Goal: Information Seeking & Learning: Check status

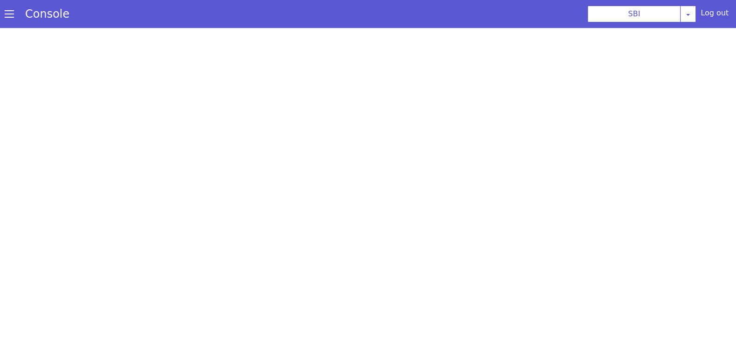
select select "TRANSFER"
select select "en"
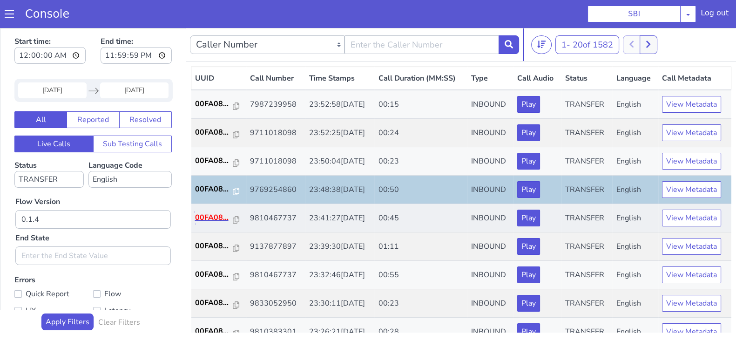
click at [198, 217] on p "00FA08..." at bounding box center [214, 217] width 38 height 11
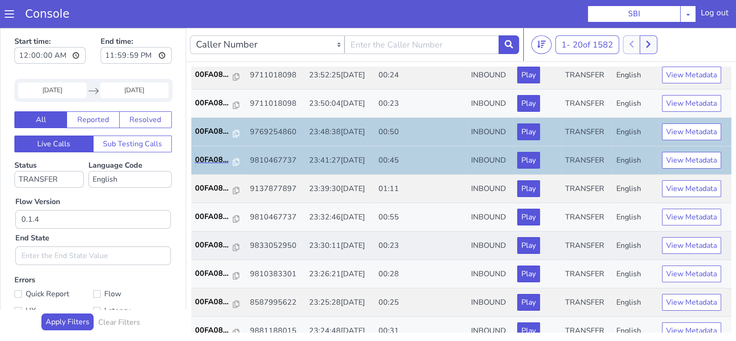
scroll to position [116, 0]
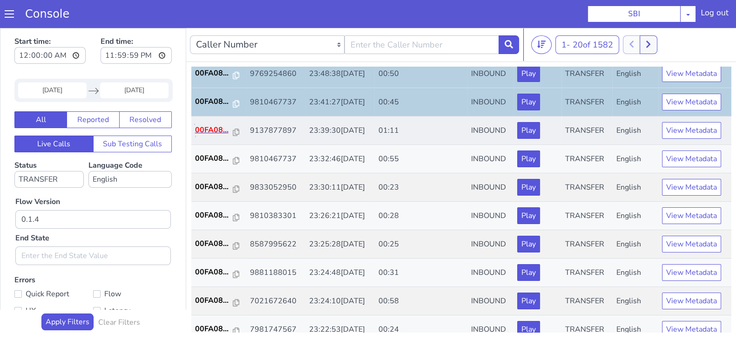
click at [214, 127] on p "00FA08..." at bounding box center [214, 129] width 38 height 11
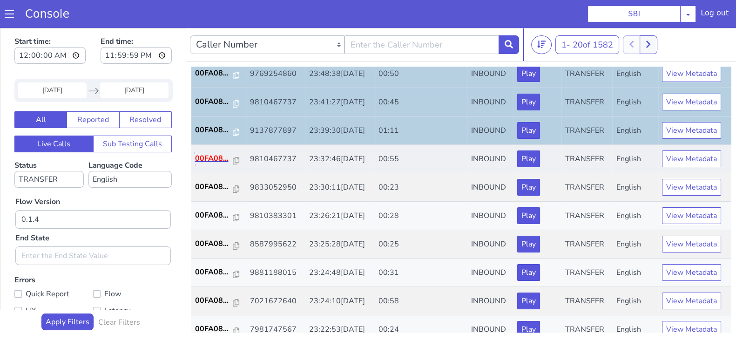
click at [215, 157] on p "00FA08..." at bounding box center [214, 158] width 38 height 11
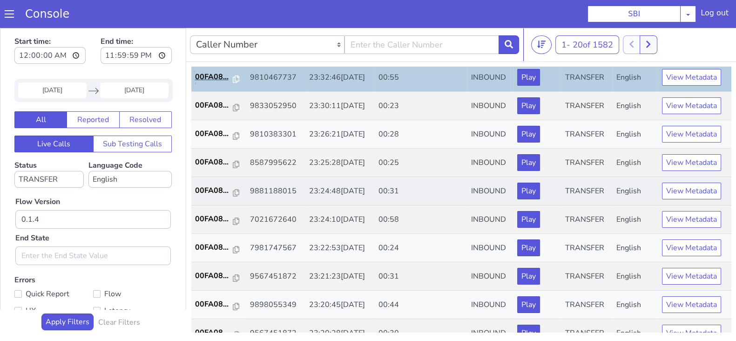
scroll to position [232, 0]
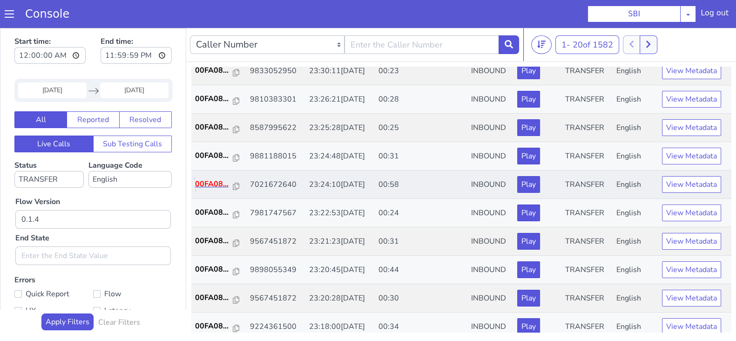
click at [200, 186] on p "00FA08..." at bounding box center [214, 183] width 38 height 11
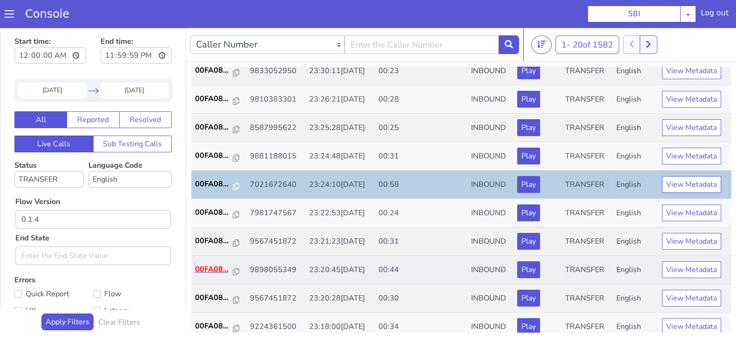
click at [209, 267] on p "00FA08..." at bounding box center [214, 268] width 38 height 11
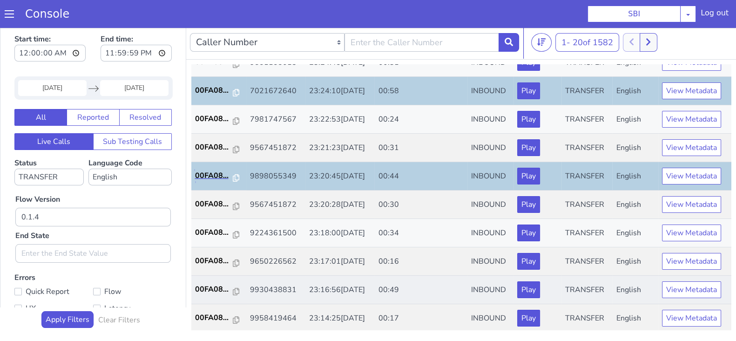
scroll to position [2, 0]
click at [205, 285] on p "00FA08..." at bounding box center [214, 288] width 38 height 11
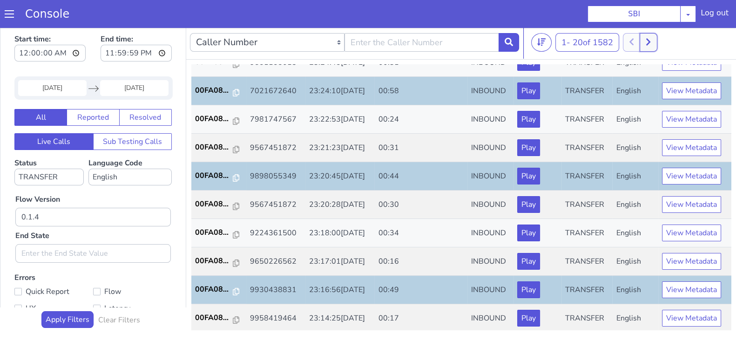
click at [656, 47] on button at bounding box center [647, 42] width 17 height 19
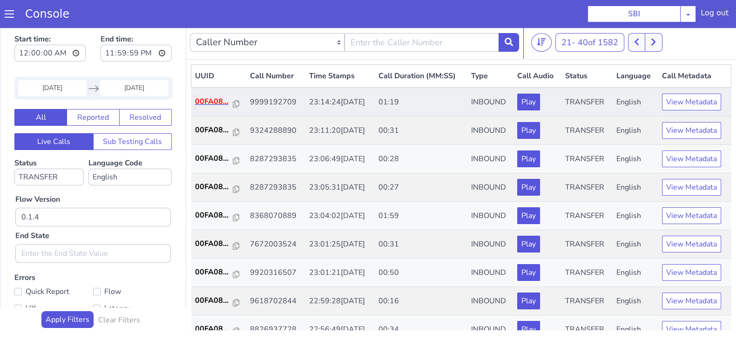
click at [197, 99] on p "00FA08..." at bounding box center [214, 101] width 38 height 11
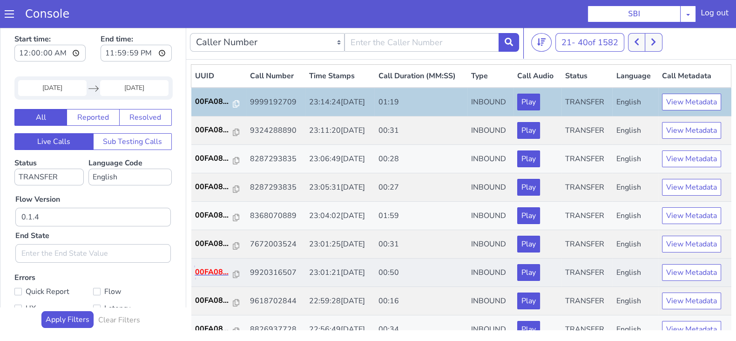
click at [216, 268] on p "00FA08..." at bounding box center [214, 271] width 38 height 11
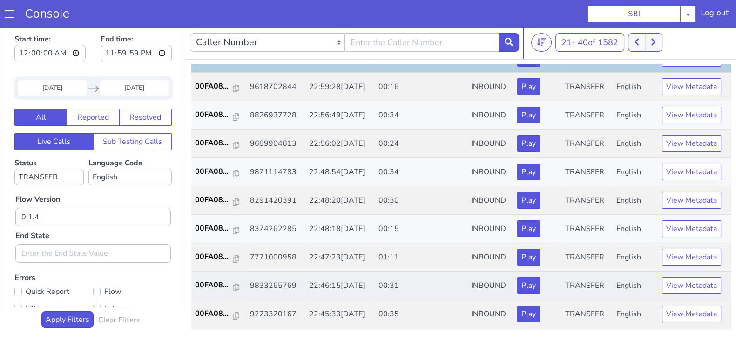
scroll to position [232, 0]
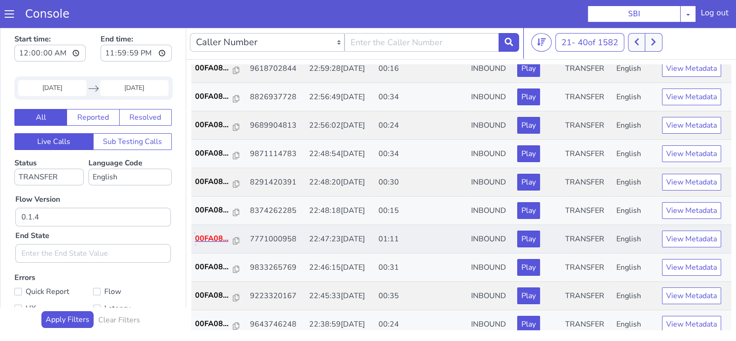
click at [210, 234] on p "00FA08..." at bounding box center [214, 238] width 38 height 11
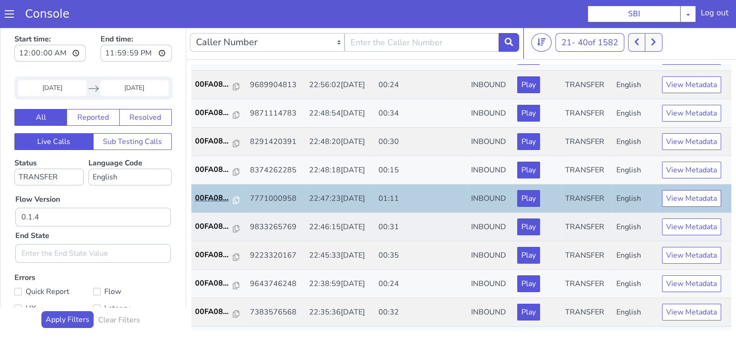
scroll to position [323, 0]
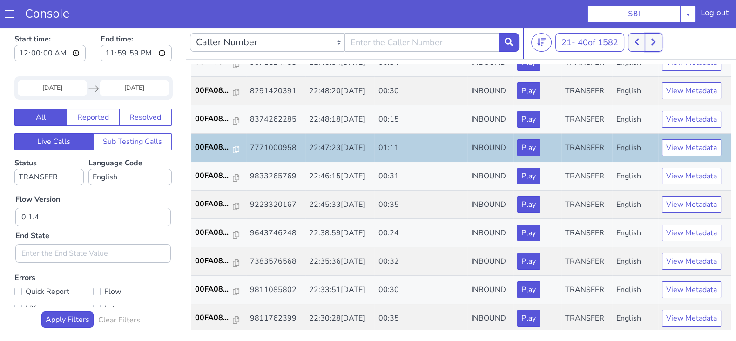
click at [659, 40] on button at bounding box center [652, 42] width 17 height 19
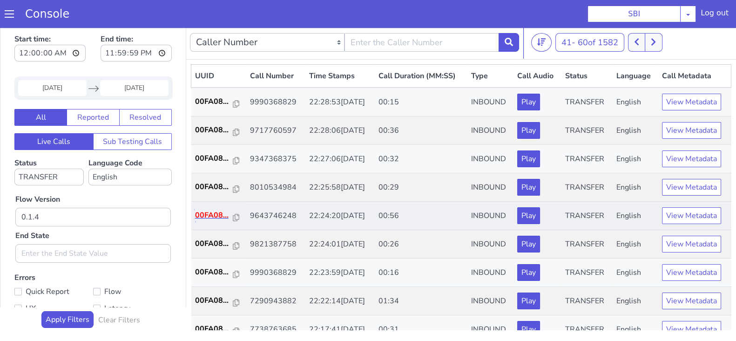
click at [214, 210] on p "00FA08..." at bounding box center [214, 214] width 38 height 11
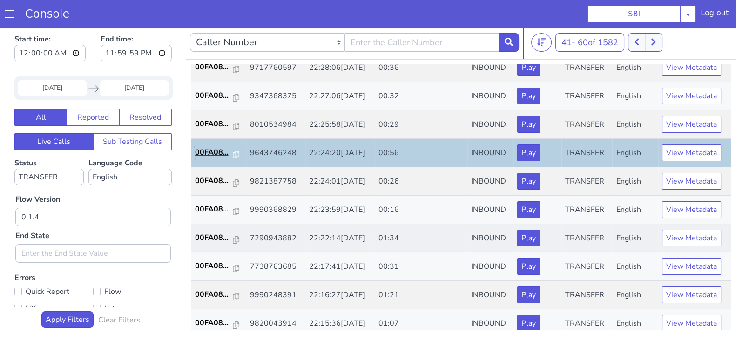
scroll to position [116, 0]
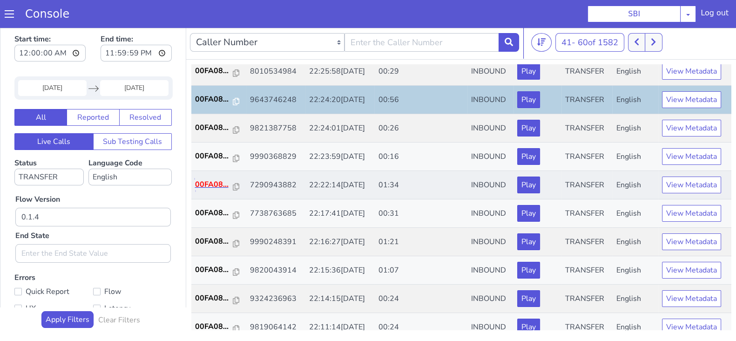
click at [203, 182] on p "00FA08..." at bounding box center [214, 184] width 38 height 11
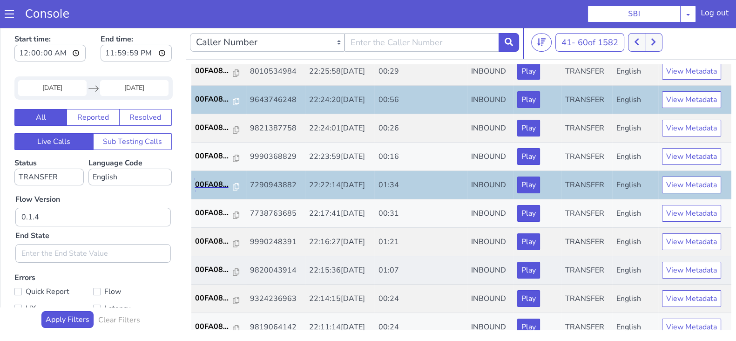
scroll to position [174, 0]
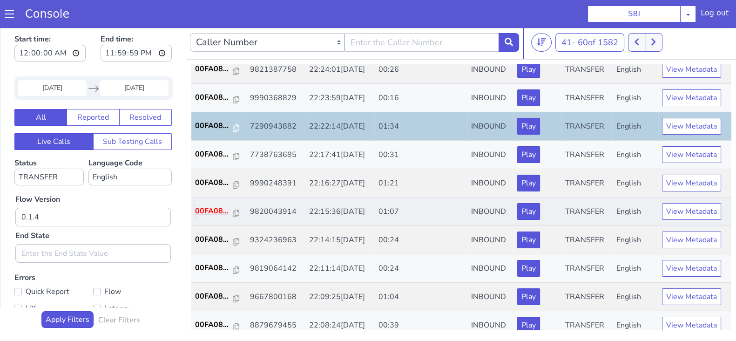
click at [221, 210] on p "00FA08..." at bounding box center [214, 210] width 38 height 11
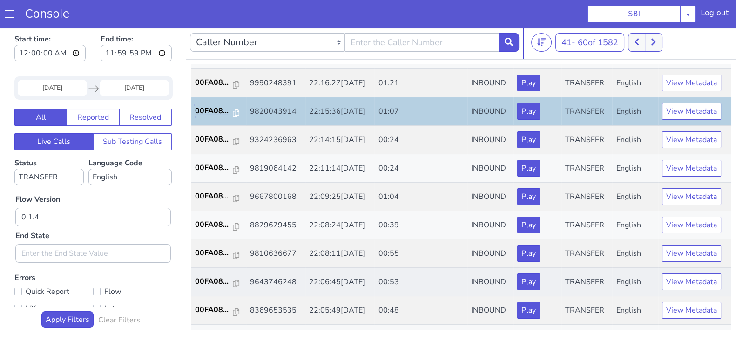
scroll to position [291, 0]
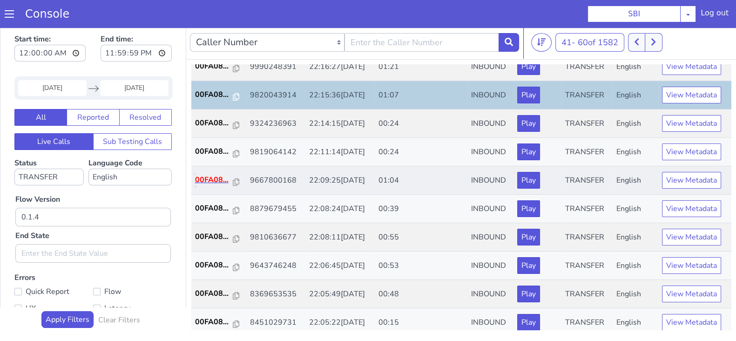
click at [214, 175] on p "00FA08..." at bounding box center [214, 179] width 38 height 11
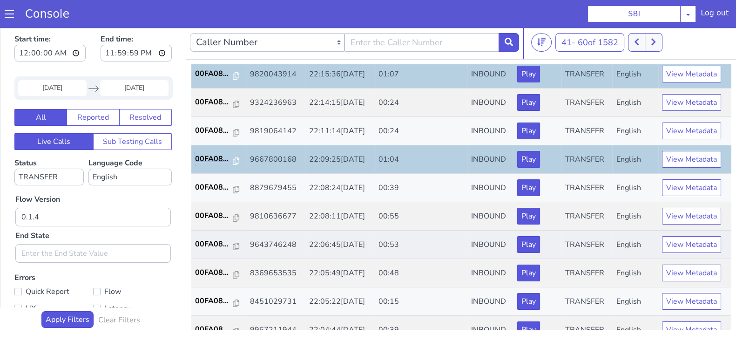
scroll to position [323, 0]
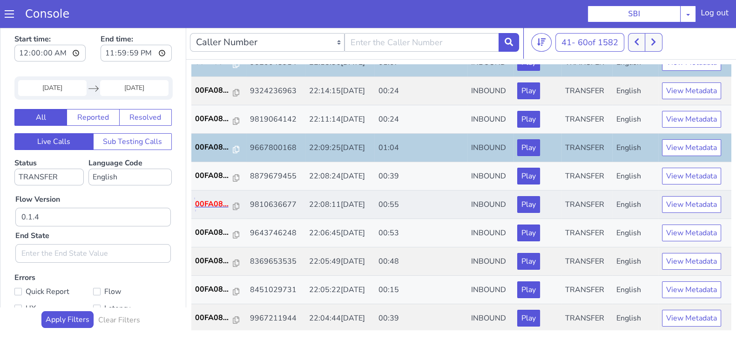
click at [213, 199] on p "00FA08..." at bounding box center [214, 203] width 38 height 11
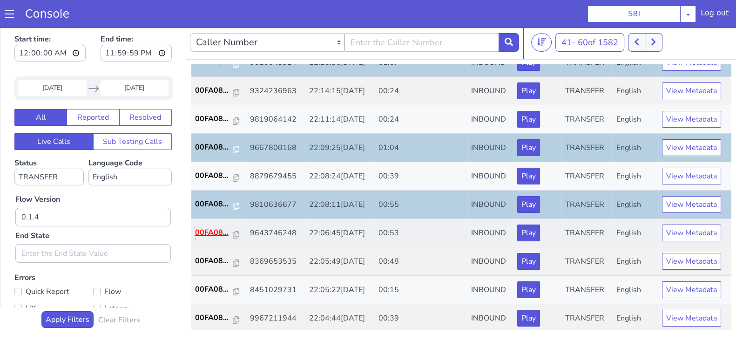
click at [209, 227] on p "00FA08..." at bounding box center [214, 232] width 38 height 11
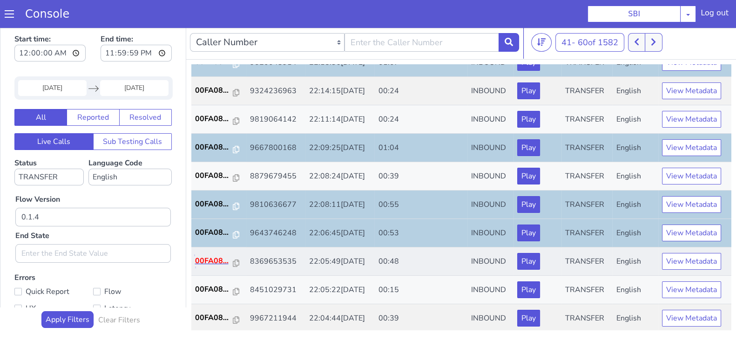
click at [212, 257] on p "00FA08..." at bounding box center [214, 260] width 38 height 11
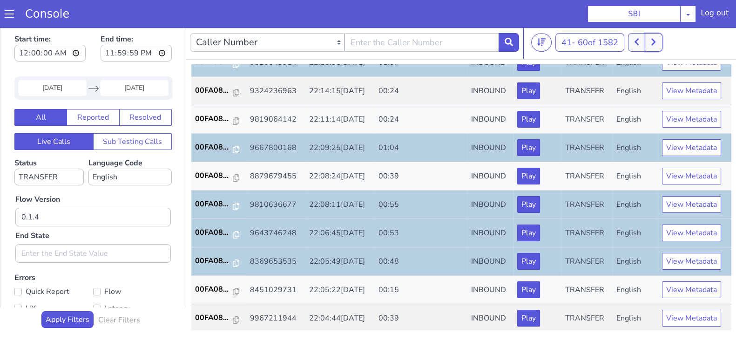
click at [656, 43] on icon at bounding box center [653, 42] width 5 height 8
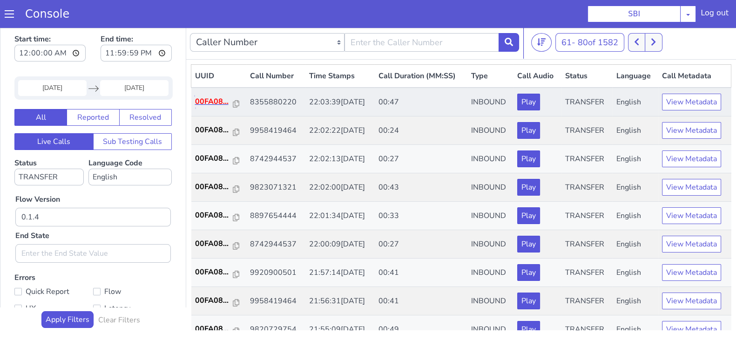
click at [207, 103] on p "00FA08..." at bounding box center [214, 101] width 38 height 11
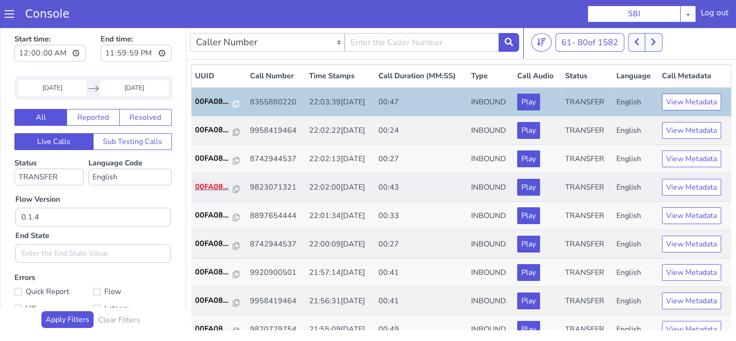
click at [222, 187] on p "00FA08..." at bounding box center [214, 186] width 38 height 11
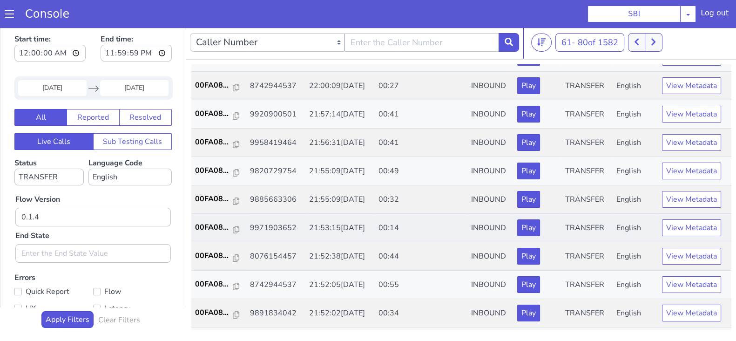
scroll to position [174, 0]
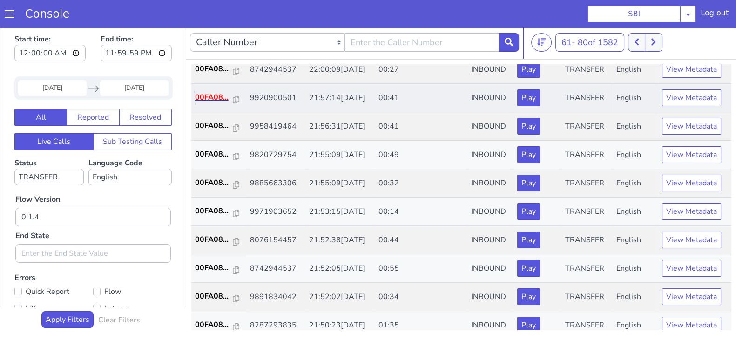
click at [205, 93] on p "00FA08..." at bounding box center [214, 97] width 38 height 11
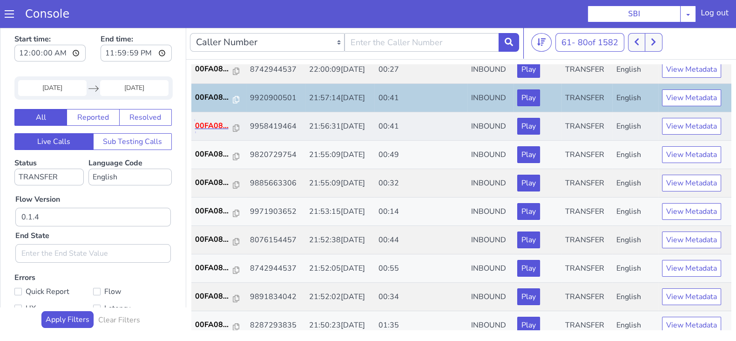
click at [221, 123] on p "00FA08..." at bounding box center [214, 125] width 38 height 11
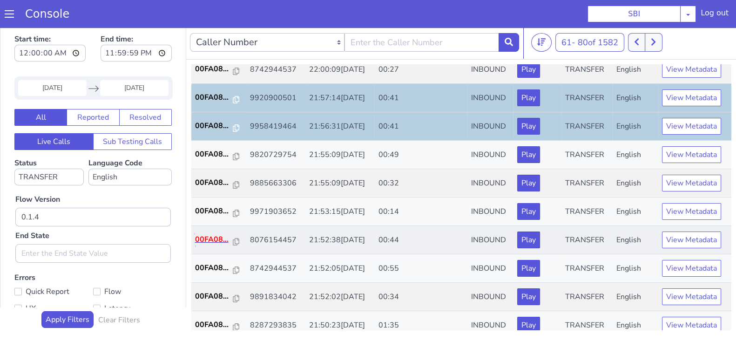
click at [211, 235] on p "00FA08..." at bounding box center [214, 239] width 38 height 11
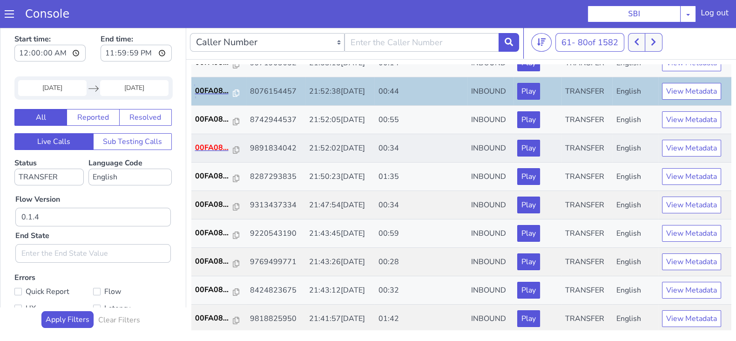
scroll to position [323, 0]
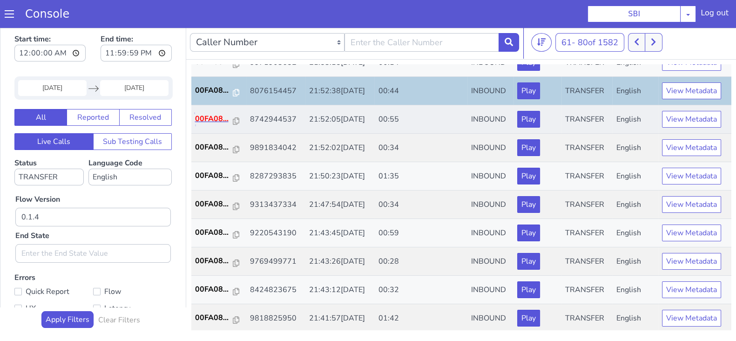
click at [216, 115] on p "00FA08..." at bounding box center [214, 118] width 38 height 11
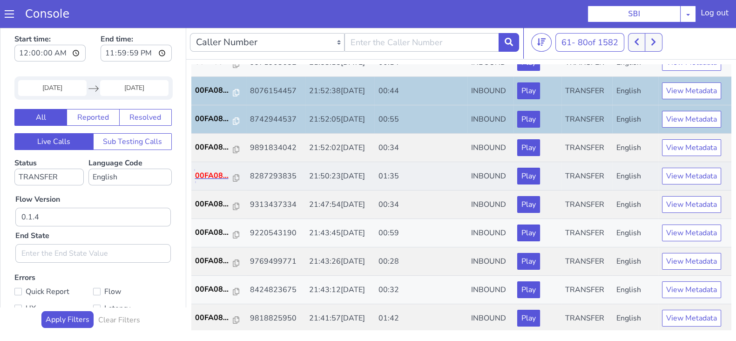
click at [217, 170] on p "00FA08..." at bounding box center [214, 175] width 38 height 11
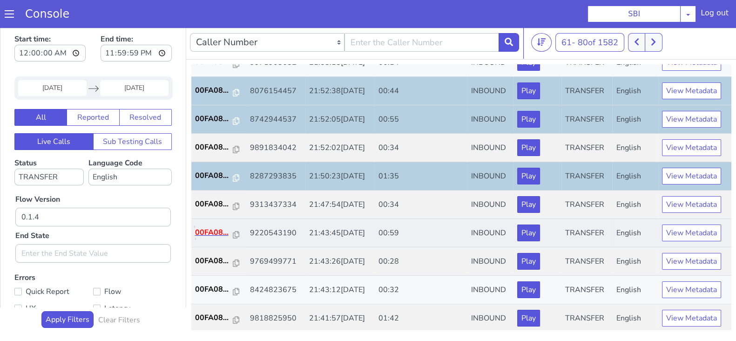
click at [215, 228] on p "00FA08..." at bounding box center [214, 232] width 38 height 11
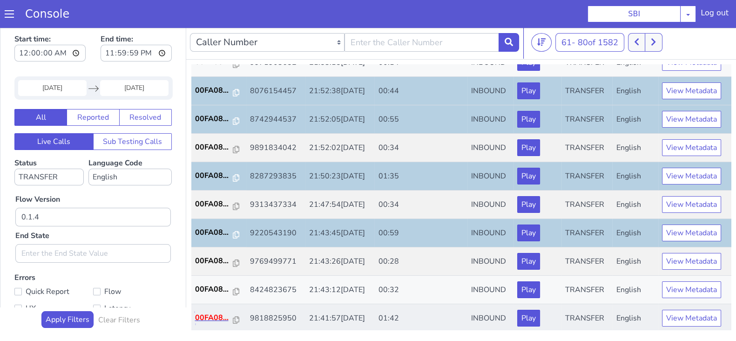
click at [215, 313] on p "00FA08..." at bounding box center [214, 317] width 38 height 11
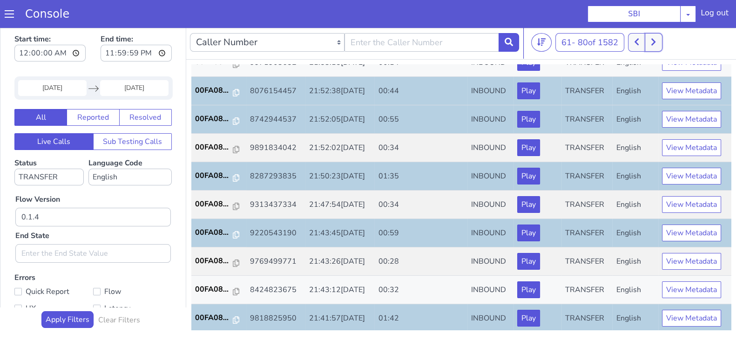
click at [654, 40] on icon at bounding box center [653, 42] width 5 height 8
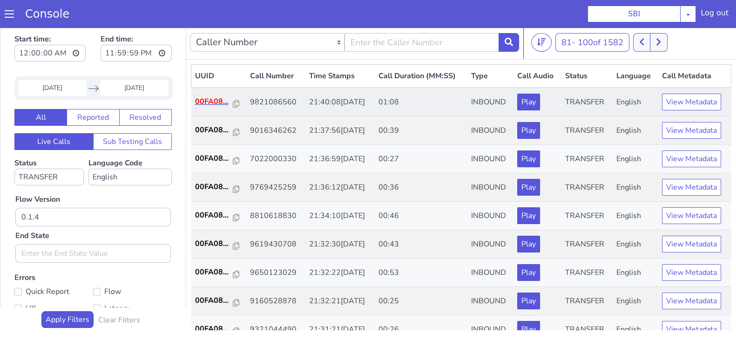
click at [201, 96] on p "00FA08..." at bounding box center [214, 101] width 38 height 11
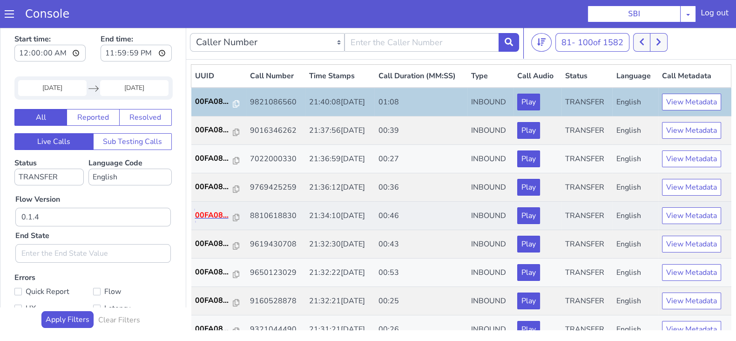
click at [211, 210] on p "00FA08..." at bounding box center [214, 214] width 38 height 11
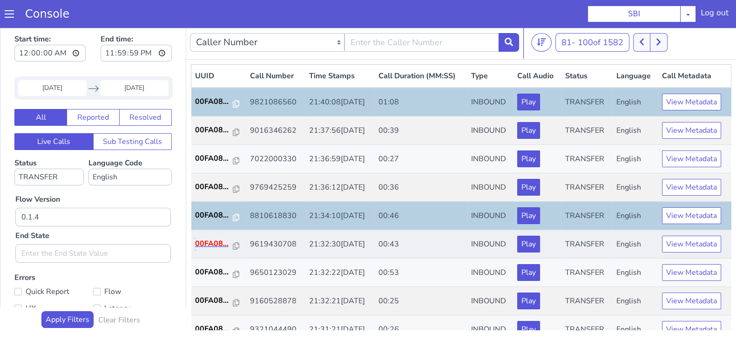
click at [211, 240] on p "00FA08..." at bounding box center [214, 243] width 38 height 11
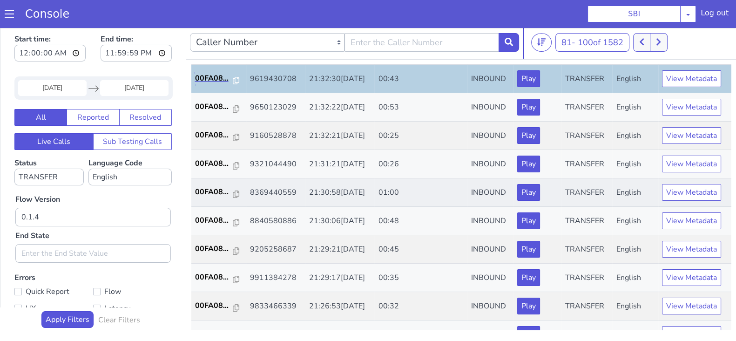
scroll to position [174, 0]
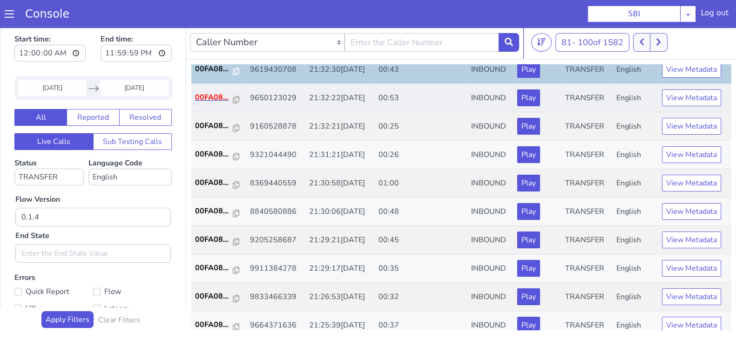
click at [216, 95] on p "00FA08..." at bounding box center [214, 97] width 38 height 11
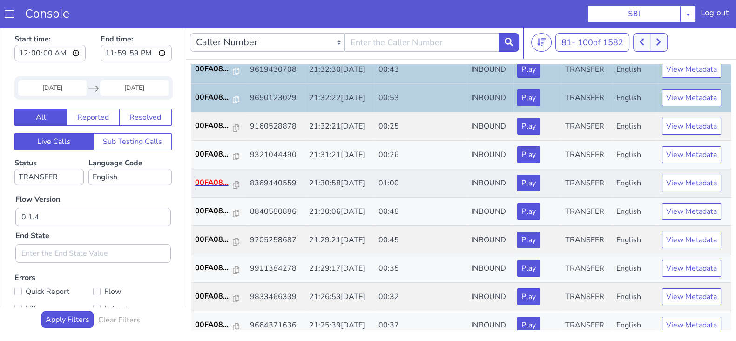
click at [209, 177] on p "00FA08..." at bounding box center [214, 182] width 38 height 11
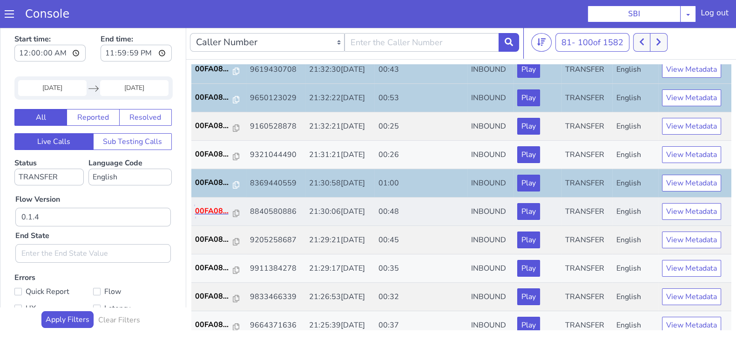
click at [203, 209] on p "00FA08..." at bounding box center [214, 210] width 38 height 11
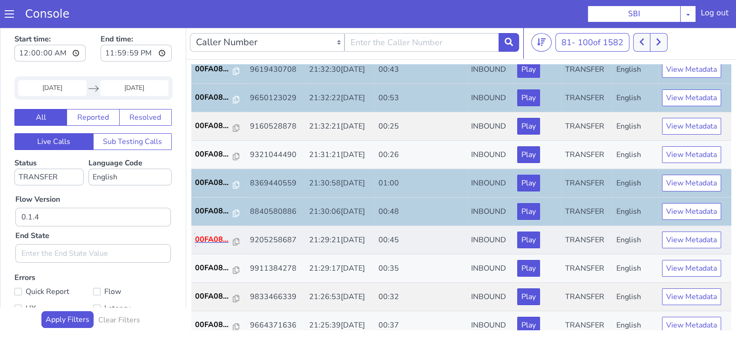
click at [206, 238] on p "00FA08..." at bounding box center [214, 239] width 38 height 11
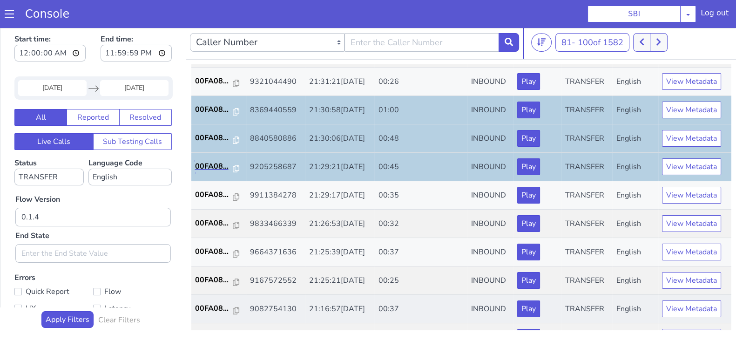
scroll to position [323, 0]
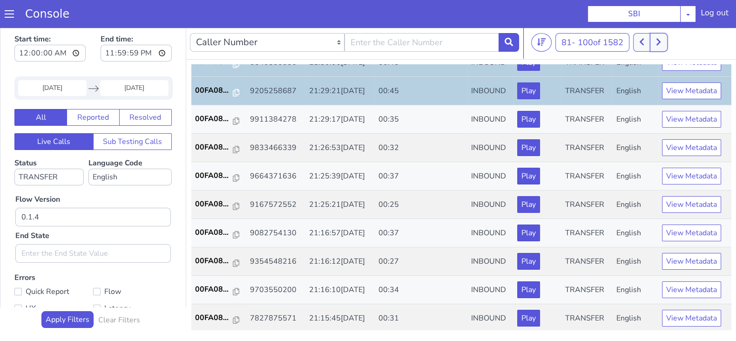
click at [664, 42] on button at bounding box center [658, 42] width 17 height 19
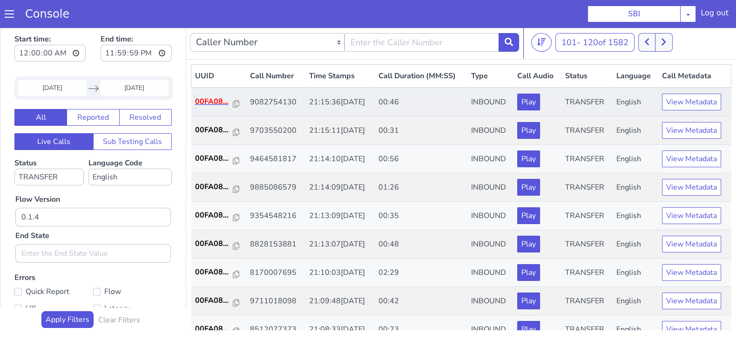
click at [214, 104] on p "00FA08..." at bounding box center [214, 101] width 38 height 11
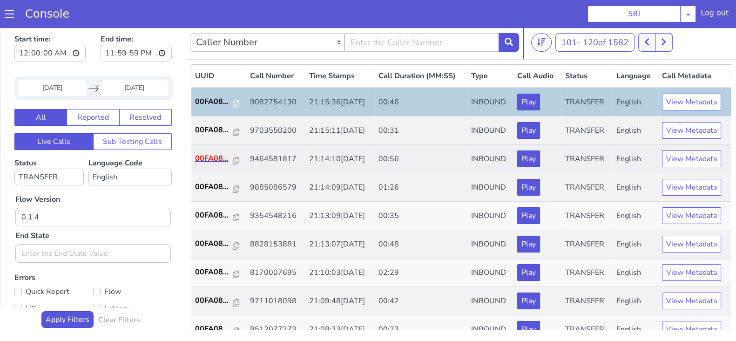
click at [202, 158] on p "00FA08..." at bounding box center [214, 158] width 38 height 11
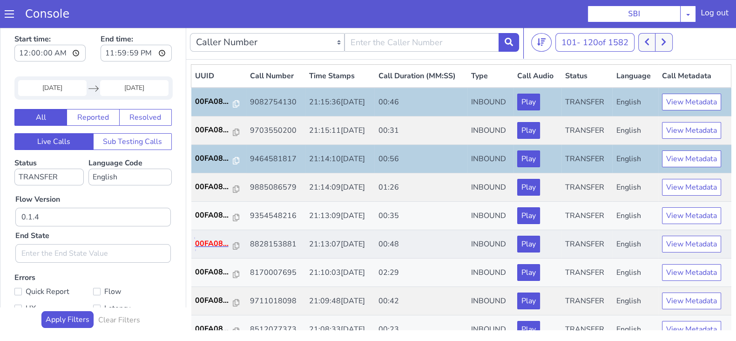
click at [221, 241] on p "00FA08..." at bounding box center [214, 243] width 38 height 11
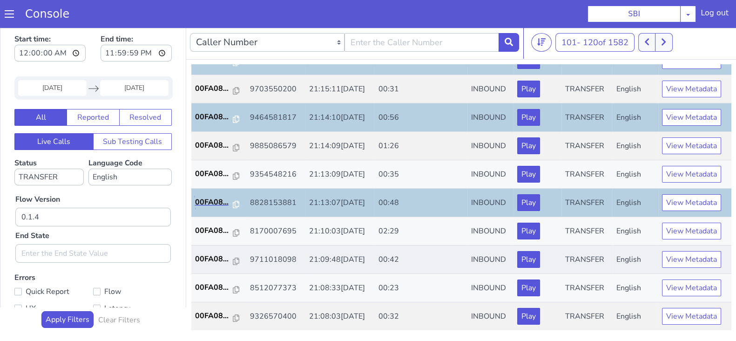
scroll to position [58, 0]
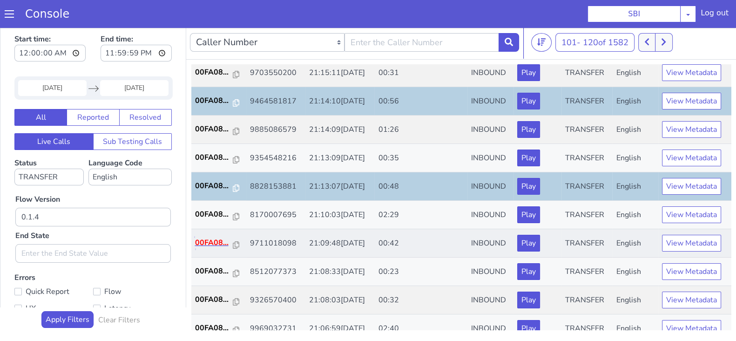
click at [221, 242] on p "00FA08..." at bounding box center [214, 242] width 38 height 11
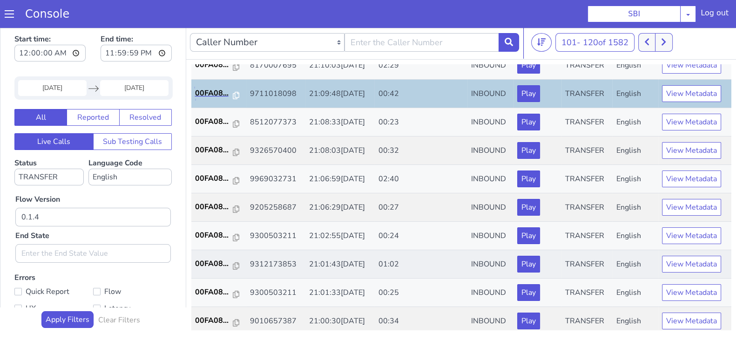
scroll to position [265, 0]
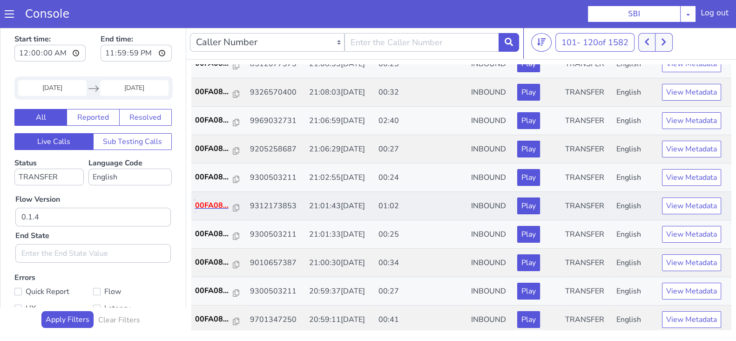
click at [204, 205] on p "00FA08..." at bounding box center [214, 205] width 38 height 11
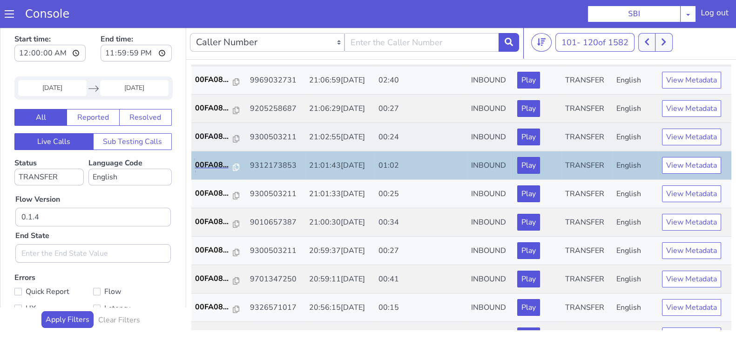
scroll to position [323, 0]
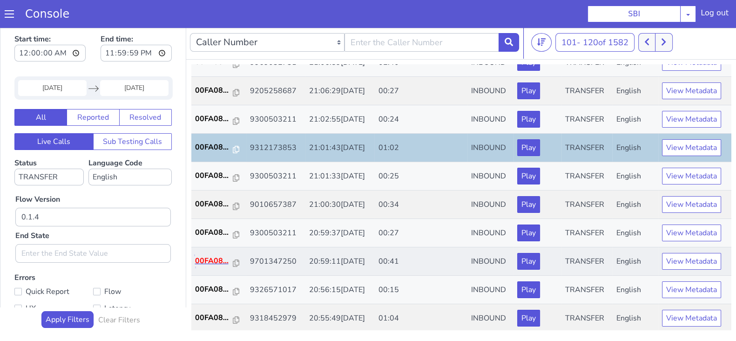
click at [212, 260] on p "00FA08..." at bounding box center [214, 260] width 38 height 11
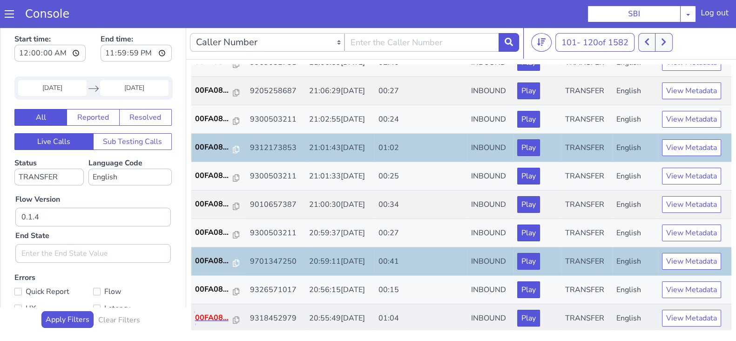
click at [204, 312] on p "00FA08..." at bounding box center [214, 317] width 38 height 11
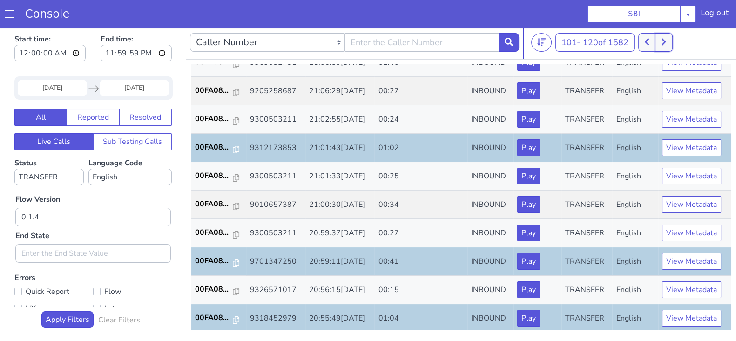
click at [660, 42] on button at bounding box center [663, 42] width 17 height 19
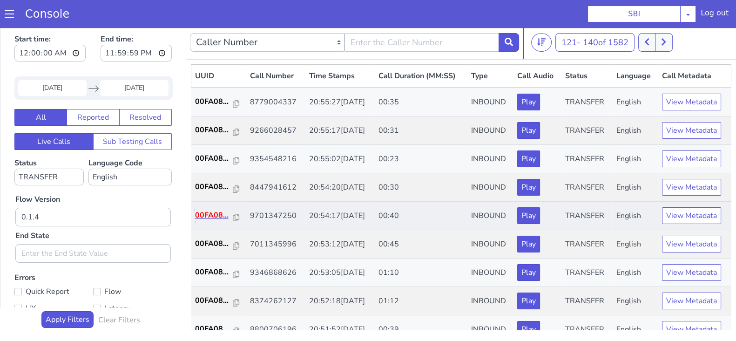
click at [218, 209] on p "00FA08..." at bounding box center [214, 214] width 38 height 11
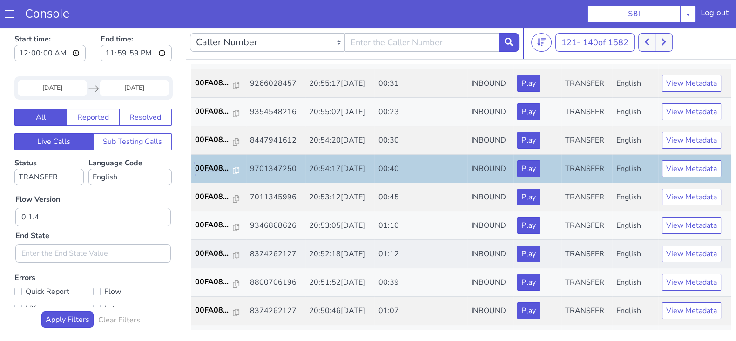
scroll to position [58, 0]
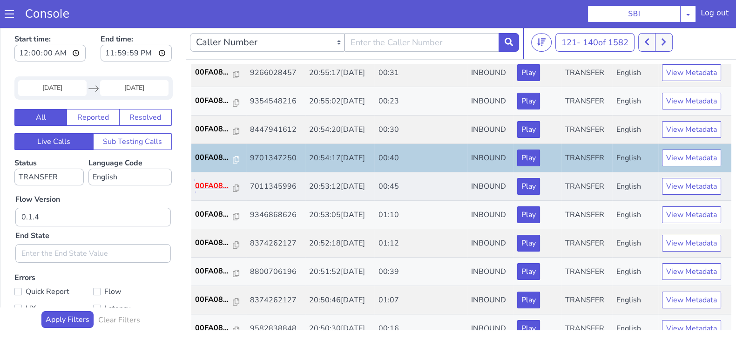
click at [209, 181] on p "00FA08..." at bounding box center [214, 185] width 38 height 11
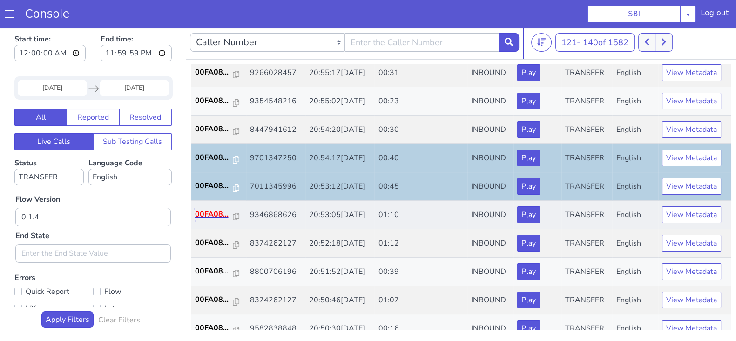
click at [208, 211] on p "00FA08..." at bounding box center [214, 213] width 38 height 11
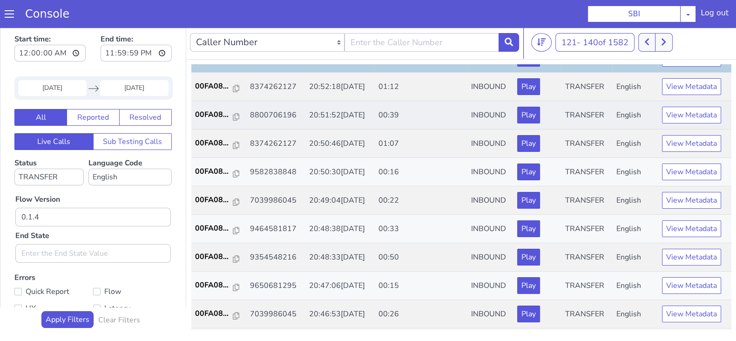
scroll to position [232, 0]
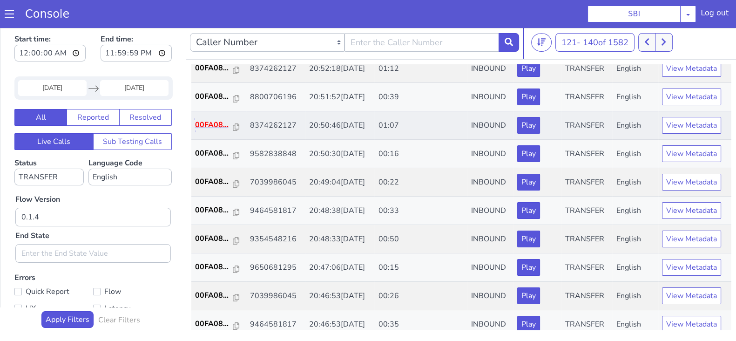
click at [218, 123] on p "00FA08..." at bounding box center [214, 124] width 38 height 11
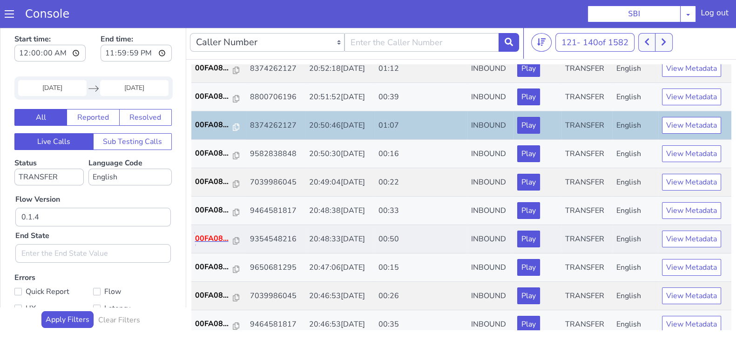
click at [200, 236] on p "00FA08..." at bounding box center [214, 238] width 38 height 11
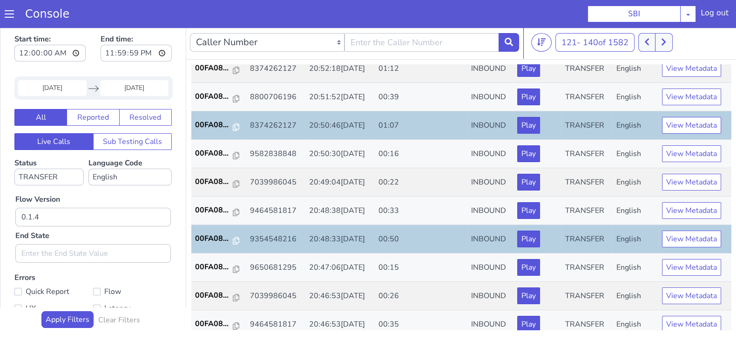
click at [58, 90] on input "23 Sep 2025" at bounding box center [52, 88] width 68 height 16
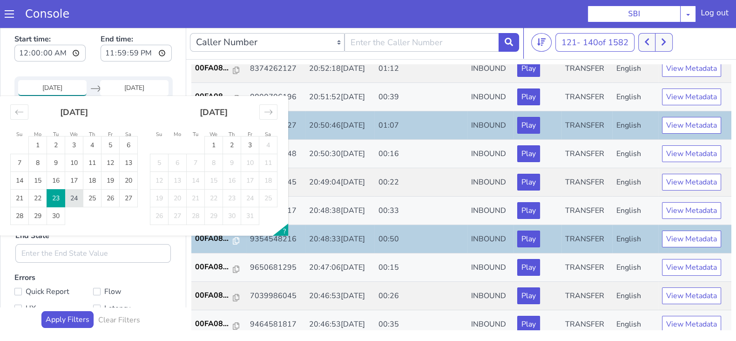
click at [73, 198] on td "24" at bounding box center [74, 198] width 18 height 18
type input "24 Sep 2025"
click at [128, 94] on input "End Date" at bounding box center [134, 88] width 68 height 16
click at [74, 196] on td "24" at bounding box center [74, 198] width 18 height 18
type input "24 Sep 2025"
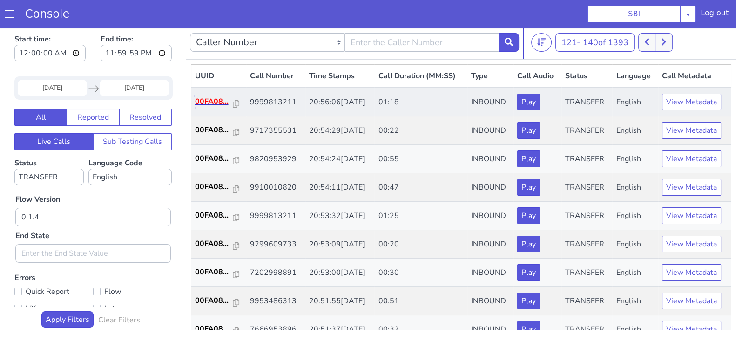
click at [206, 99] on p "00FA08..." at bounding box center [214, 101] width 38 height 11
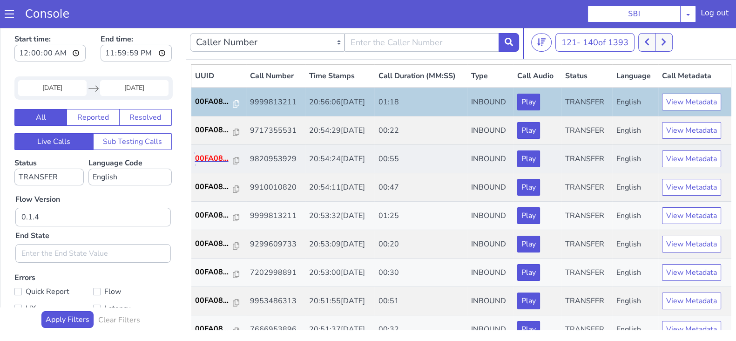
click at [215, 156] on p "00FA08..." at bounding box center [214, 158] width 38 height 11
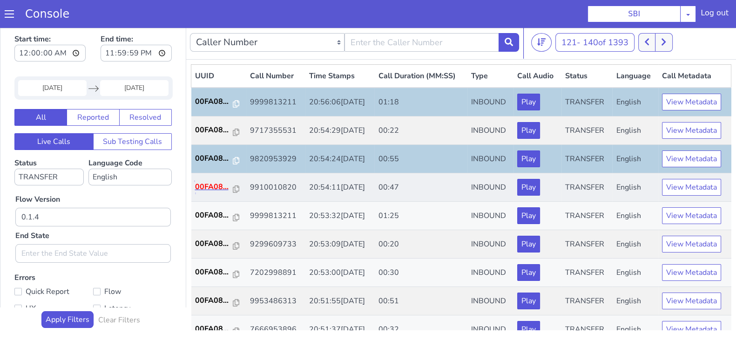
click at [206, 184] on p "00FA08..." at bounding box center [214, 186] width 38 height 11
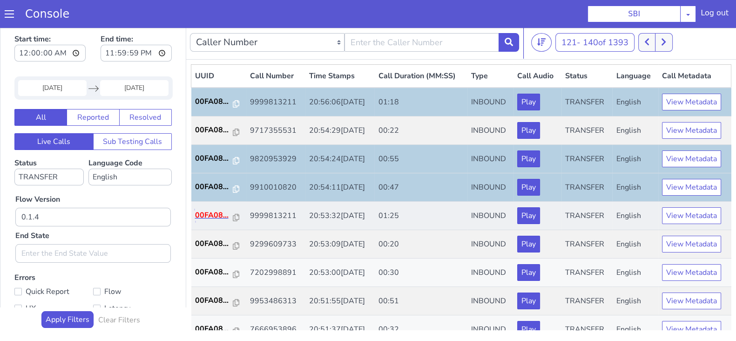
click at [213, 215] on p "00FA08..." at bounding box center [214, 214] width 38 height 11
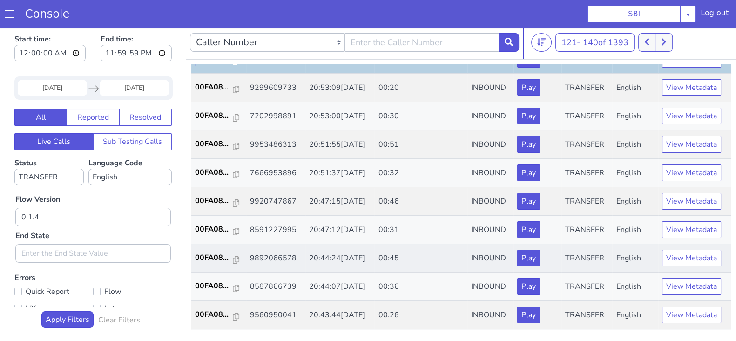
scroll to position [174, 0]
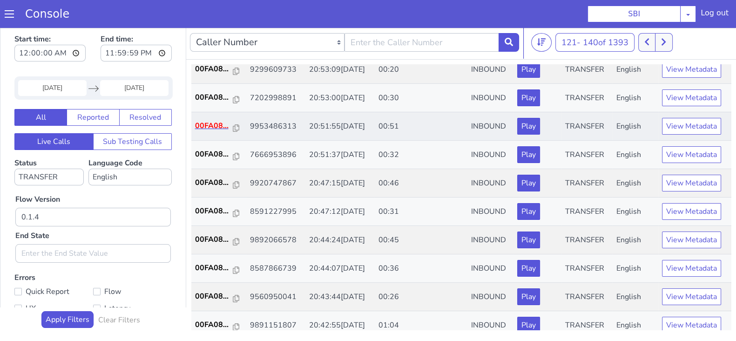
click at [216, 119] on td "00FA08..." at bounding box center [218, 126] width 55 height 28
click at [221, 121] on p "00FA08..." at bounding box center [214, 125] width 38 height 11
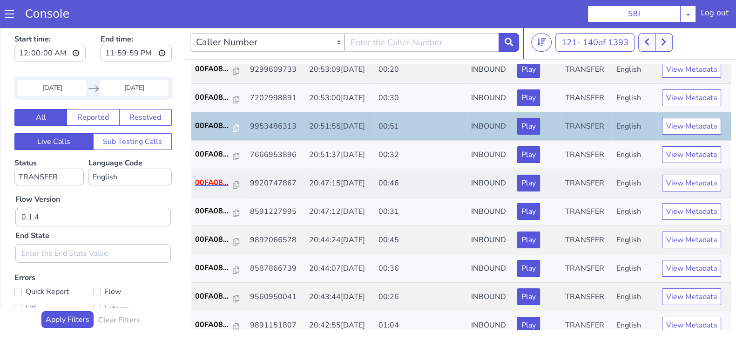
click at [202, 177] on p "00FA08..." at bounding box center [214, 182] width 38 height 11
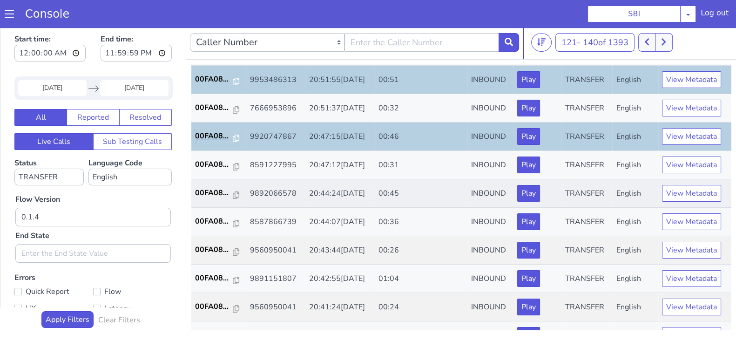
scroll to position [232, 0]
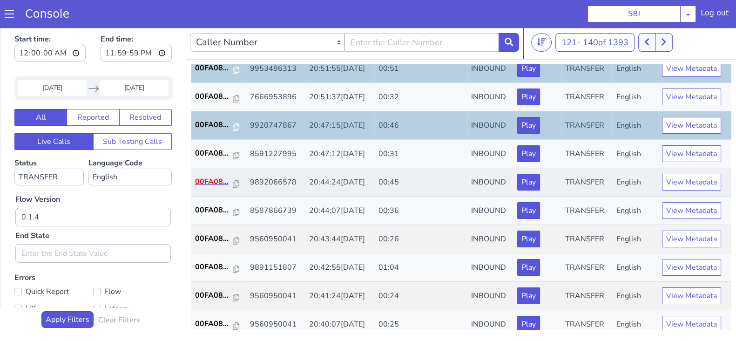
click at [213, 179] on p "00FA08..." at bounding box center [214, 181] width 38 height 11
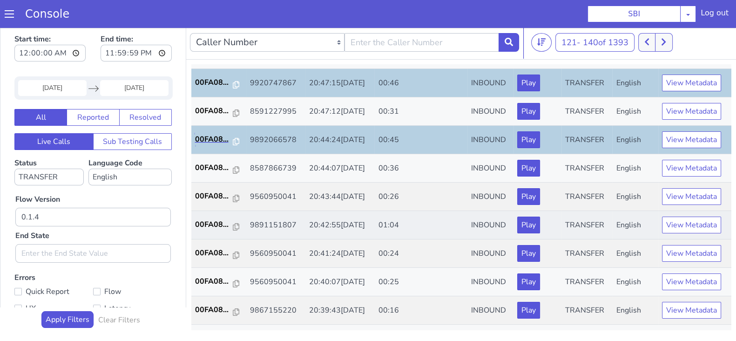
scroll to position [291, 0]
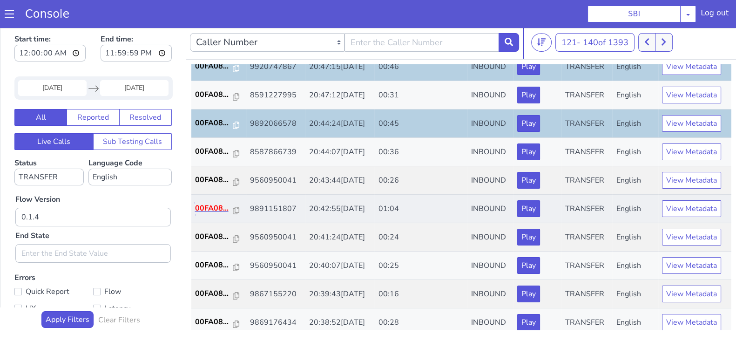
click at [207, 206] on p "00FA08..." at bounding box center [214, 207] width 38 height 11
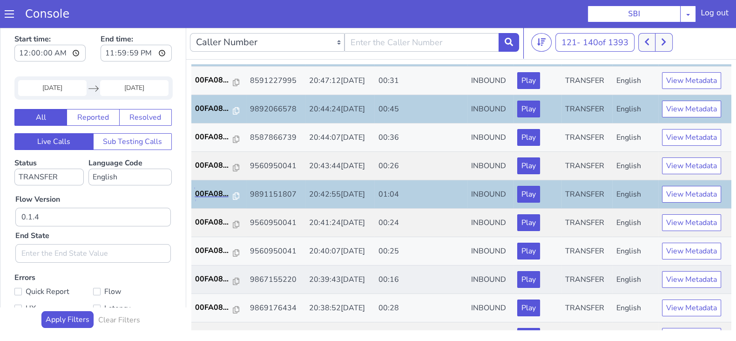
scroll to position [323, 0]
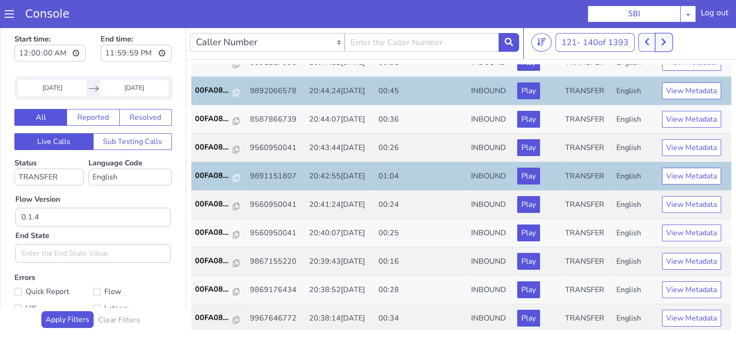
click at [668, 46] on button at bounding box center [663, 42] width 17 height 19
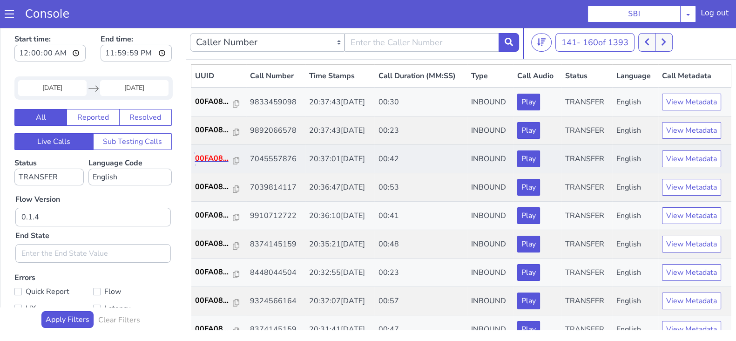
click at [214, 157] on p "00FA08..." at bounding box center [214, 158] width 38 height 11
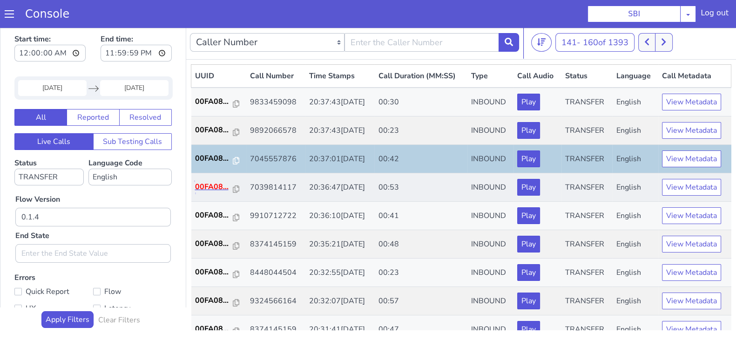
click at [204, 187] on p "00FA08..." at bounding box center [214, 186] width 38 height 11
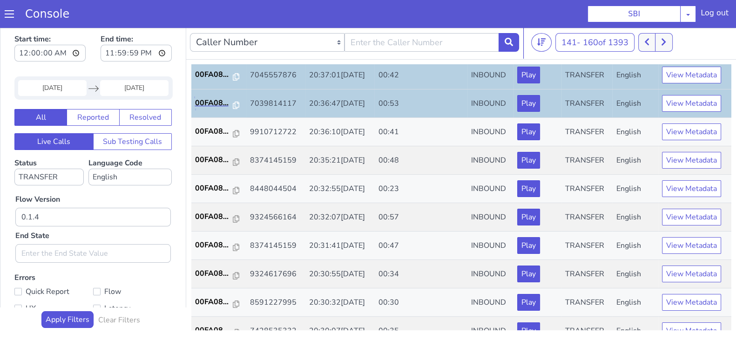
scroll to position [58, 0]
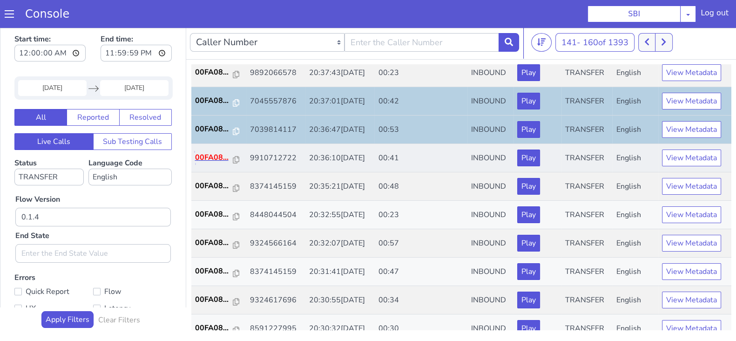
click at [215, 155] on p "00FA08..." at bounding box center [214, 157] width 38 height 11
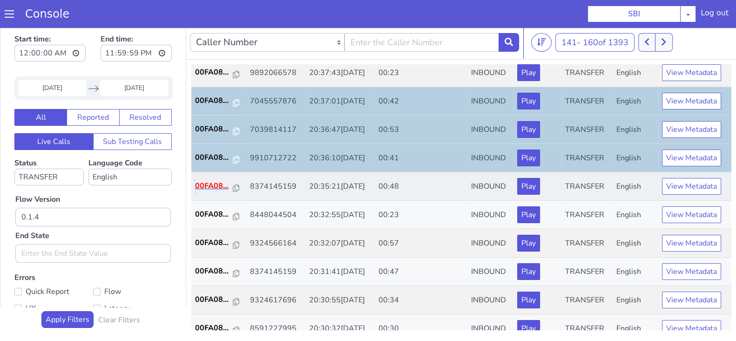
click at [217, 183] on p "00FA08..." at bounding box center [214, 185] width 38 height 11
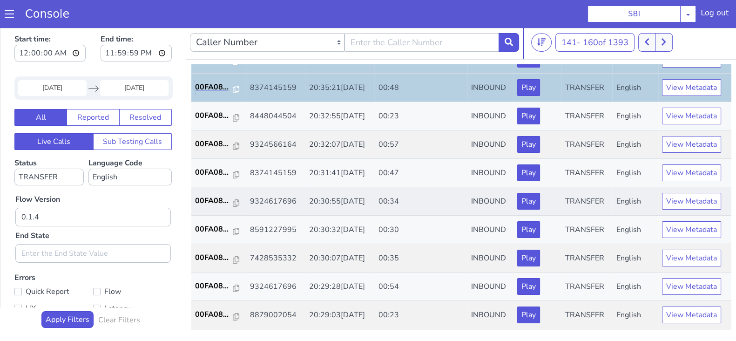
scroll to position [174, 0]
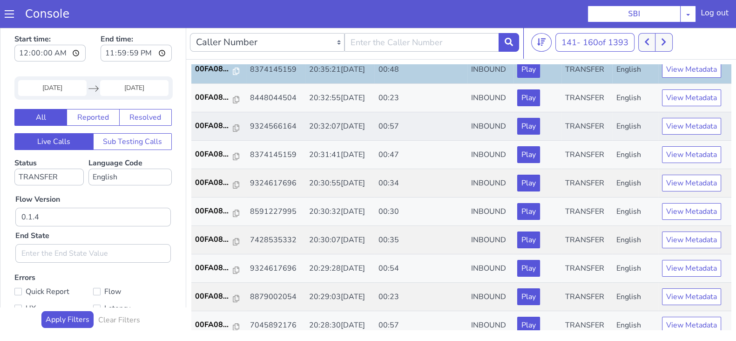
click at [201, 115] on td "00FA08..." at bounding box center [218, 126] width 55 height 28
click at [221, 121] on p "00FA08..." at bounding box center [214, 125] width 38 height 11
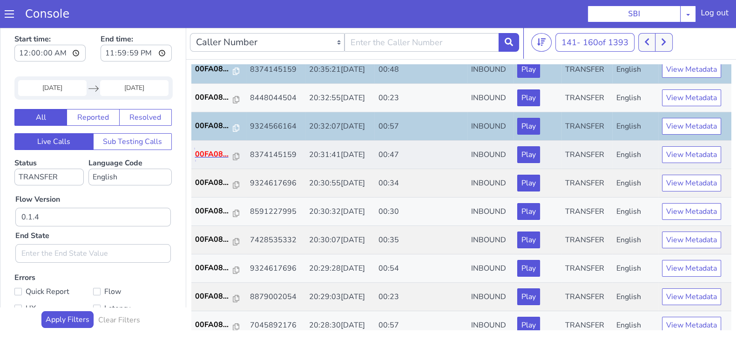
click at [203, 157] on p "00FA08..." at bounding box center [214, 153] width 38 height 11
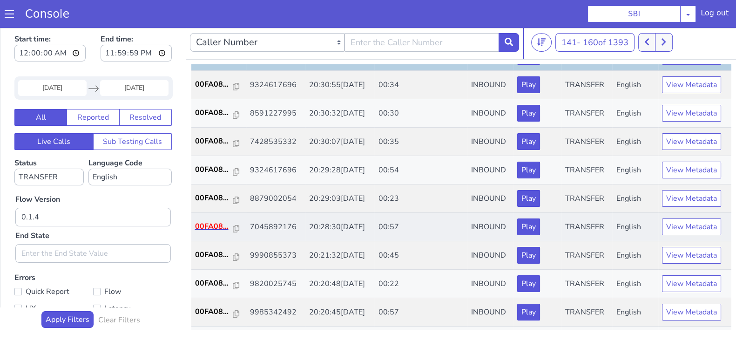
scroll to position [291, 0]
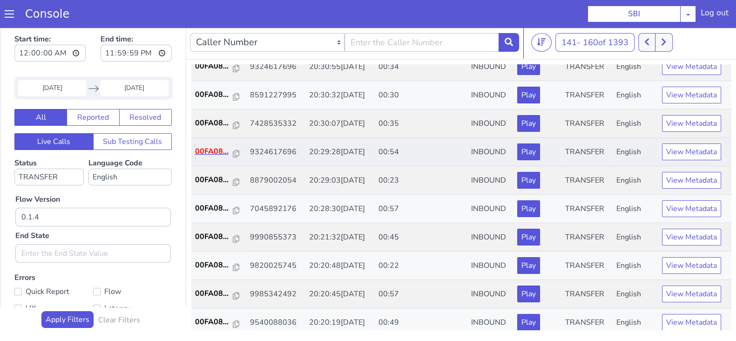
click at [208, 153] on p "00FA08..." at bounding box center [214, 151] width 38 height 11
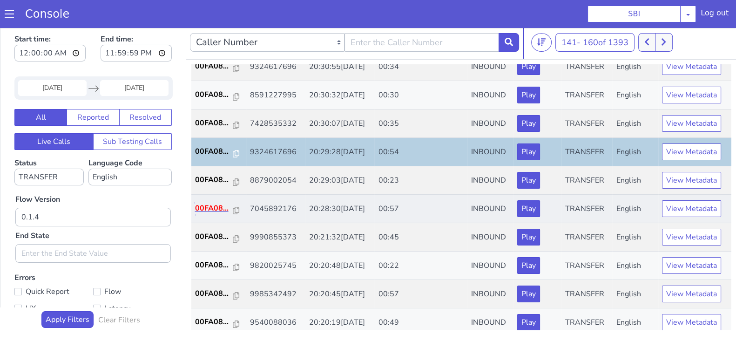
click at [202, 203] on p "00FA08..." at bounding box center [214, 207] width 38 height 11
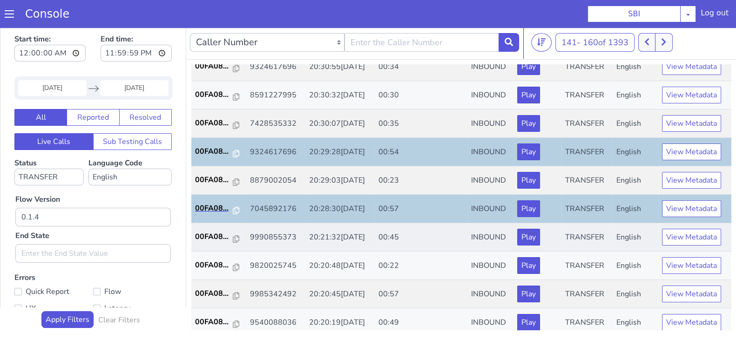
scroll to position [323, 0]
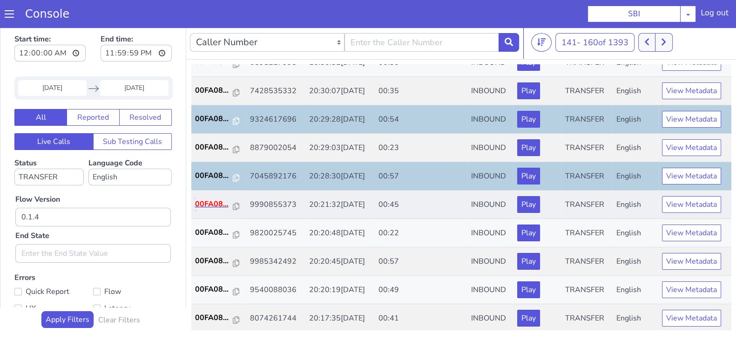
click at [211, 198] on p "00FA08..." at bounding box center [214, 203] width 38 height 11
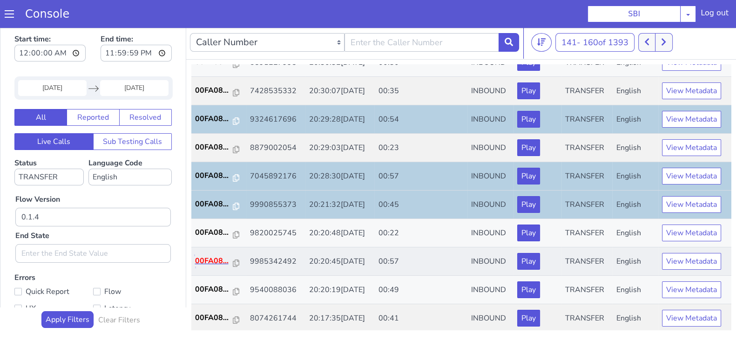
click at [205, 262] on p "00FA08..." at bounding box center [214, 260] width 38 height 11
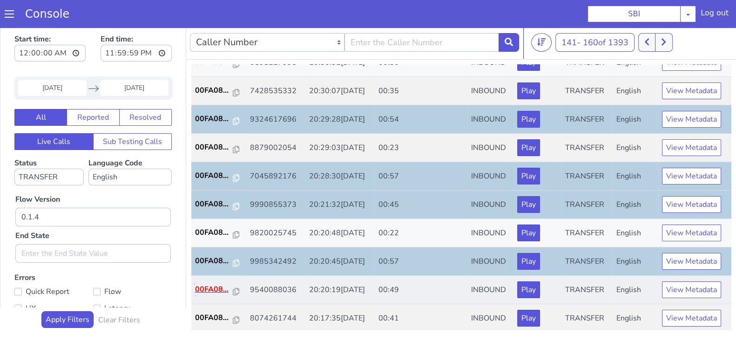
click at [205, 292] on p "00FA08..." at bounding box center [214, 288] width 38 height 11
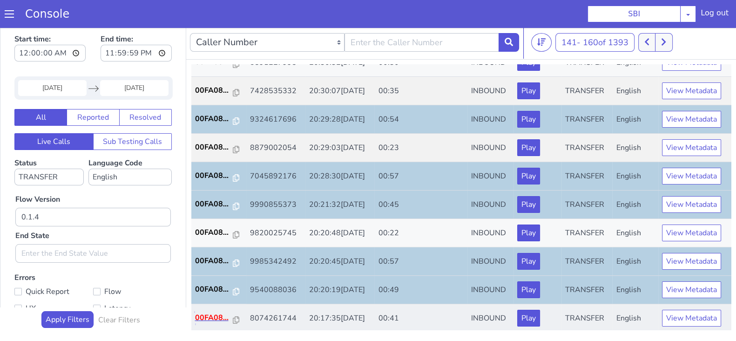
click at [207, 316] on p "00FA08..." at bounding box center [214, 317] width 38 height 11
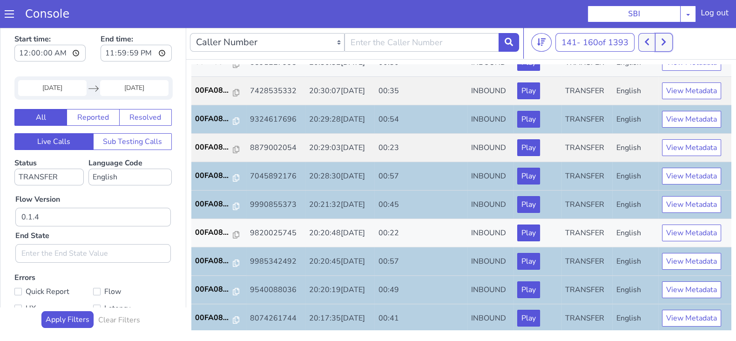
click at [672, 51] on div at bounding box center [655, 42] width 34 height 19
click at [649, 41] on icon at bounding box center [646, 42] width 5 height 8
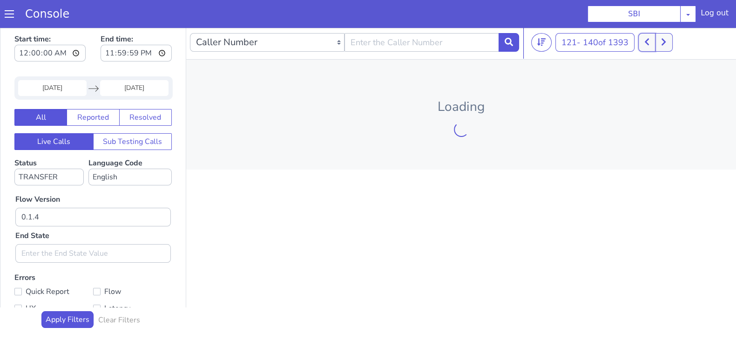
click at [649, 41] on icon at bounding box center [646, 42] width 5 height 8
click at [649, 41] on button at bounding box center [641, 42] width 17 height 19
click at [649, 41] on button at bounding box center [652, 42] width 17 height 19
click at [639, 38] on button at bounding box center [641, 42] width 17 height 19
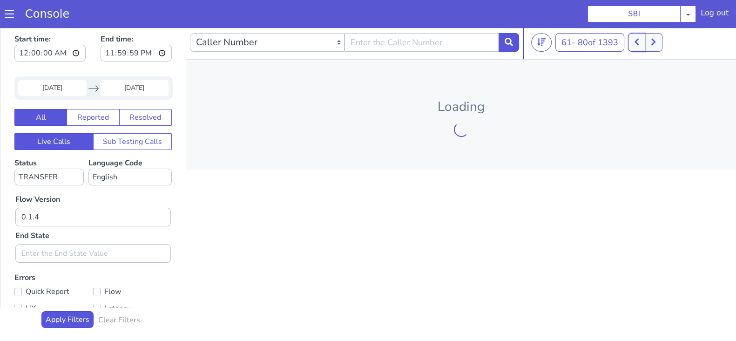
click at [643, 38] on button at bounding box center [636, 42] width 17 height 19
click at [643, 39] on button at bounding box center [636, 42] width 17 height 19
click at [635, 44] on button at bounding box center [636, 42] width 17 height 19
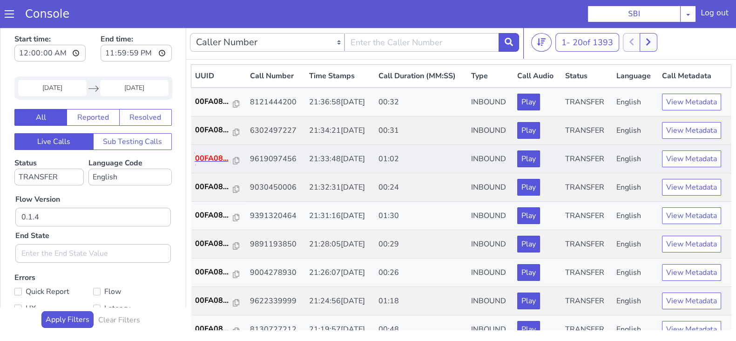
click at [209, 153] on p "00FA08..." at bounding box center [214, 158] width 38 height 11
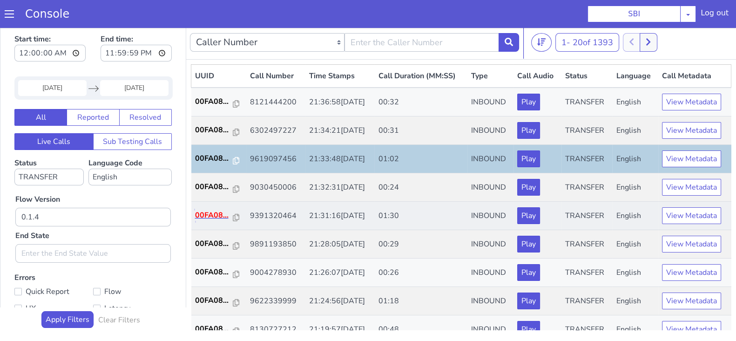
click at [207, 211] on p "00FA08..." at bounding box center [214, 214] width 38 height 11
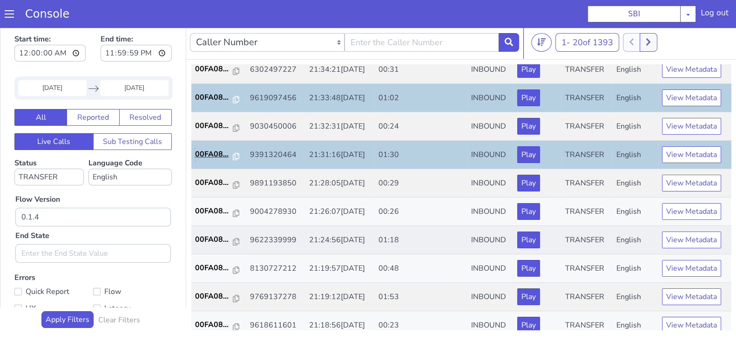
scroll to position [116, 0]
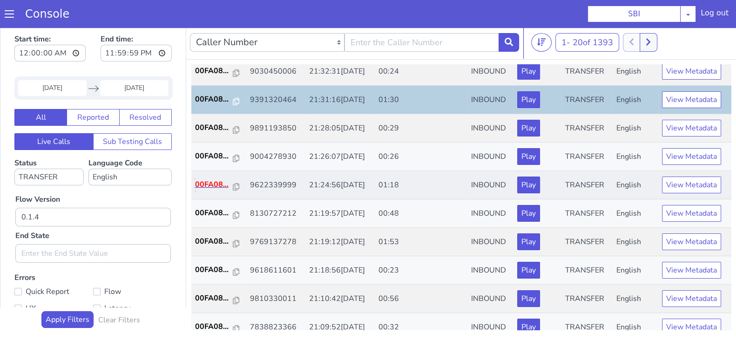
click at [203, 185] on p "00FA08..." at bounding box center [214, 184] width 38 height 11
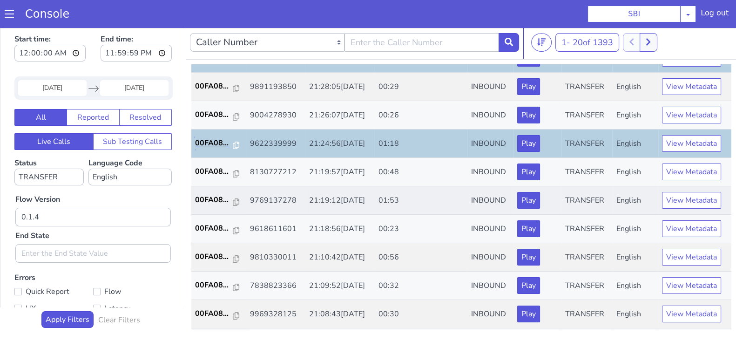
scroll to position [174, 0]
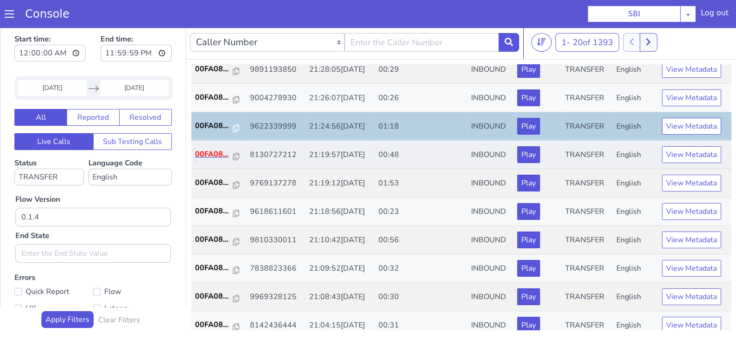
click at [218, 150] on p "00FA08..." at bounding box center [214, 153] width 38 height 11
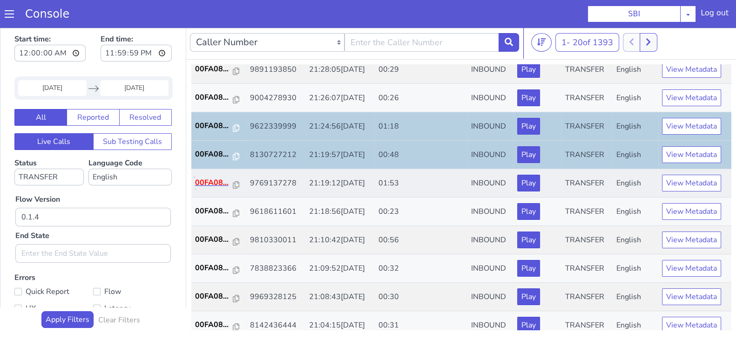
click at [206, 185] on p "00FA08..." at bounding box center [214, 182] width 38 height 11
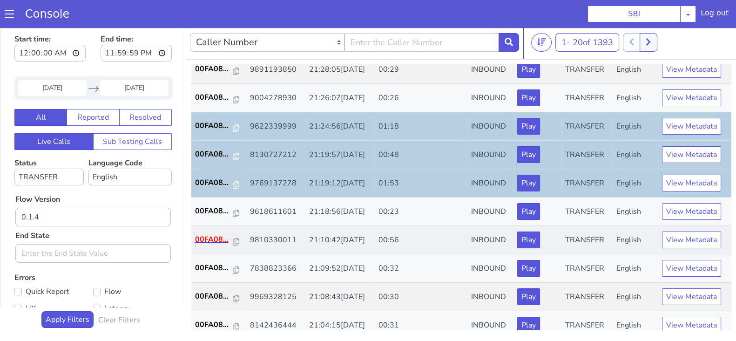
click at [202, 236] on p "00FA08..." at bounding box center [214, 239] width 38 height 11
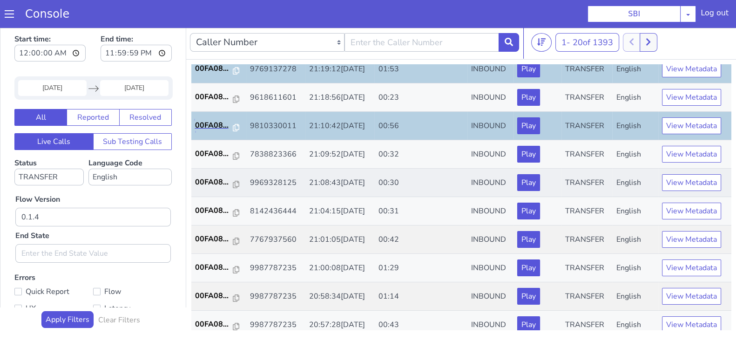
scroll to position [291, 0]
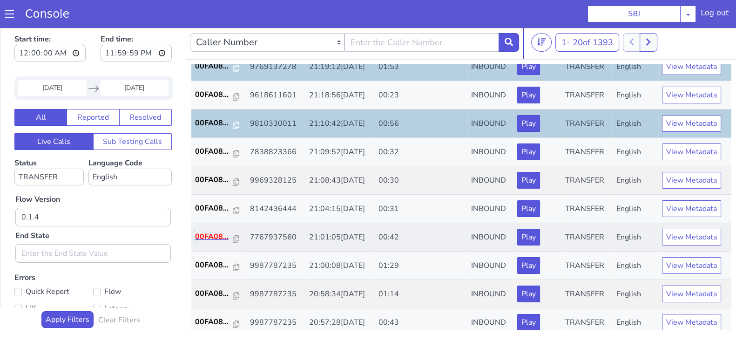
click at [207, 234] on p "00FA08..." at bounding box center [214, 236] width 38 height 11
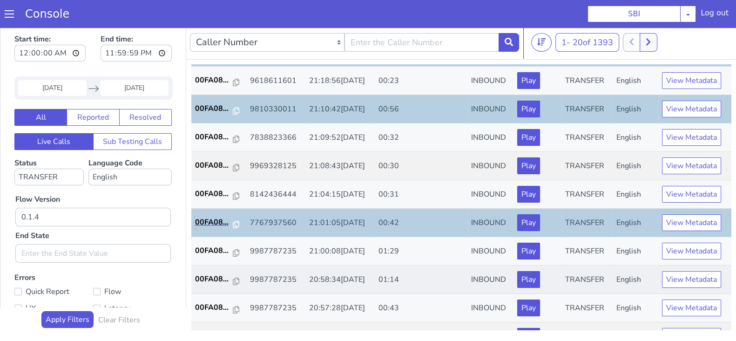
scroll to position [323, 0]
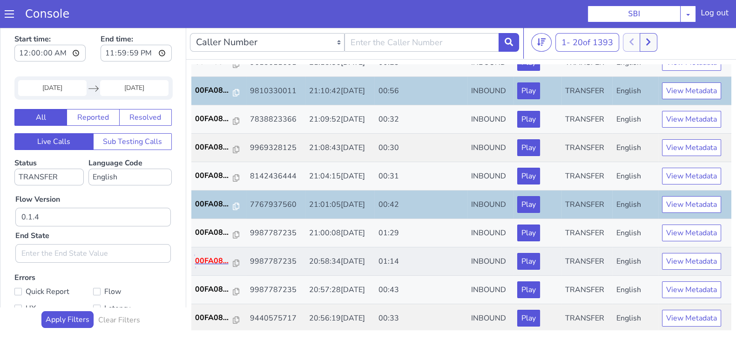
click at [202, 258] on p "00FA08..." at bounding box center [214, 260] width 38 height 11
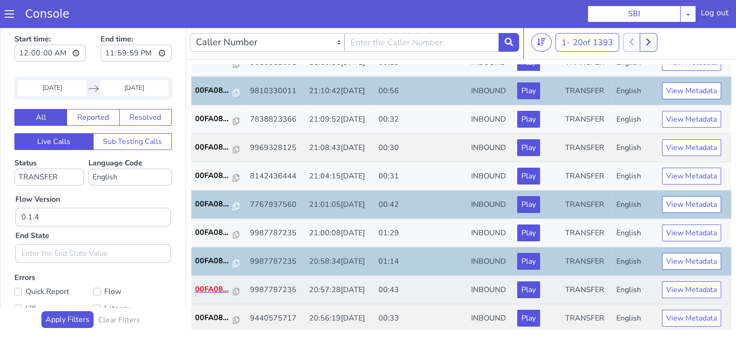
click at [208, 285] on p "00FA08..." at bounding box center [214, 288] width 38 height 11
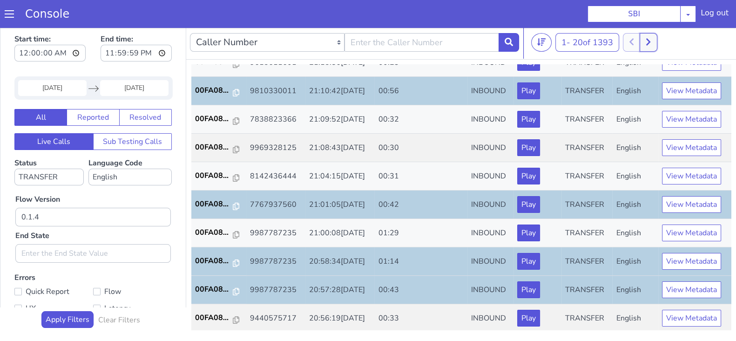
click at [648, 48] on button at bounding box center [647, 42] width 17 height 19
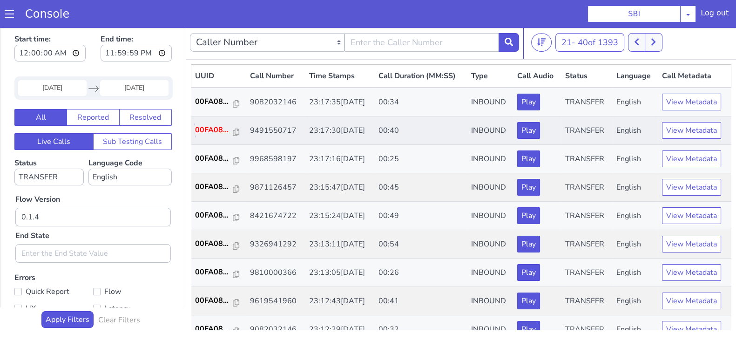
click at [203, 133] on p "00FA08..." at bounding box center [214, 129] width 38 height 11
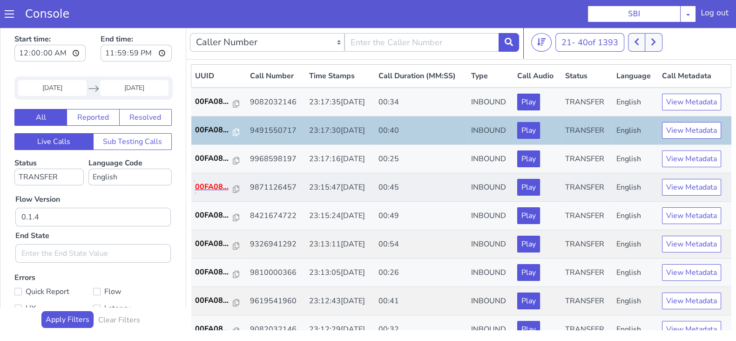
click at [202, 182] on p "00FA08..." at bounding box center [214, 186] width 38 height 11
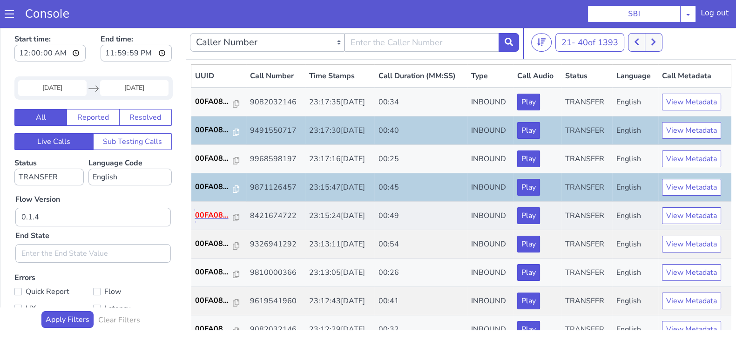
click at [212, 218] on p "00FA08..." at bounding box center [214, 214] width 38 height 11
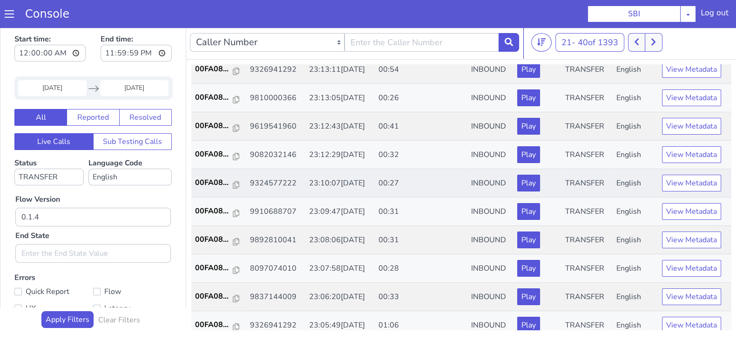
scroll to position [116, 0]
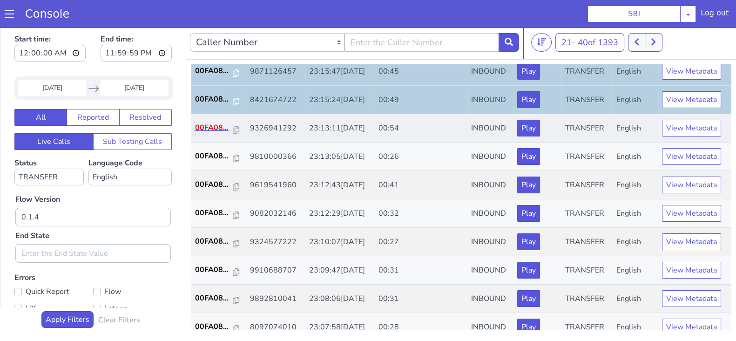
click at [208, 126] on p "00FA08..." at bounding box center [214, 127] width 38 height 11
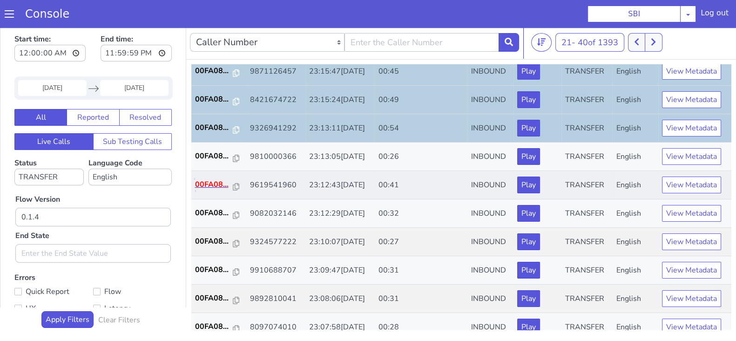
click at [221, 180] on p "00FA08..." at bounding box center [214, 184] width 38 height 11
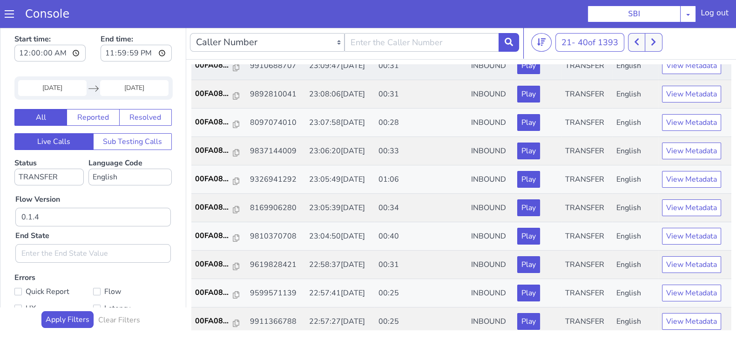
scroll to position [323, 0]
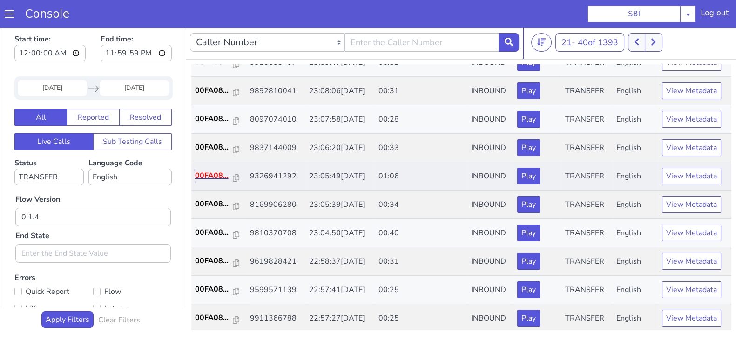
click at [207, 170] on p "00FA08..." at bounding box center [214, 175] width 38 height 11
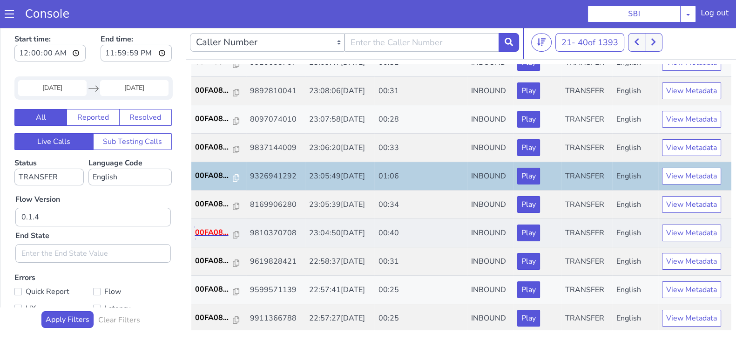
click at [214, 231] on p "00FA08..." at bounding box center [214, 232] width 38 height 11
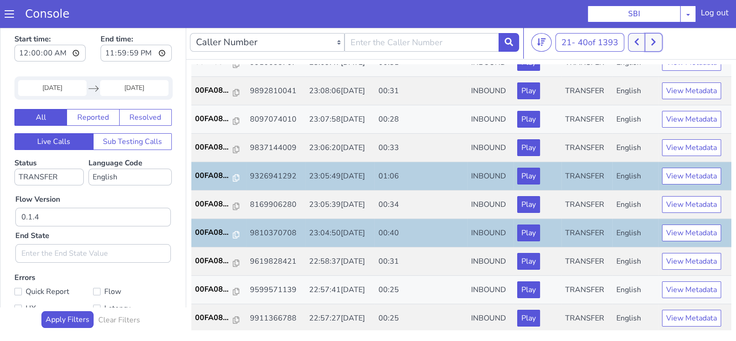
click at [656, 42] on icon at bounding box center [653, 42] width 5 height 8
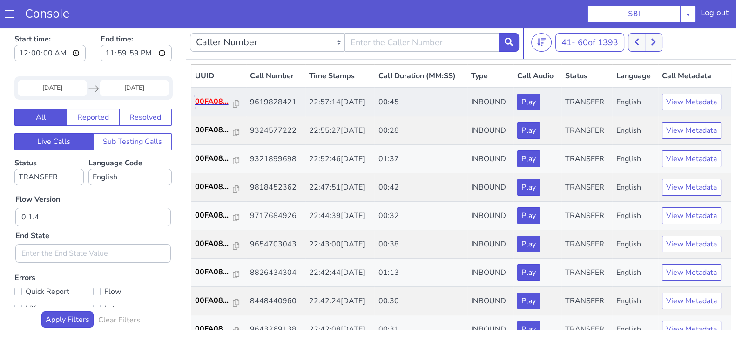
click at [212, 98] on p "00FA08..." at bounding box center [214, 101] width 38 height 11
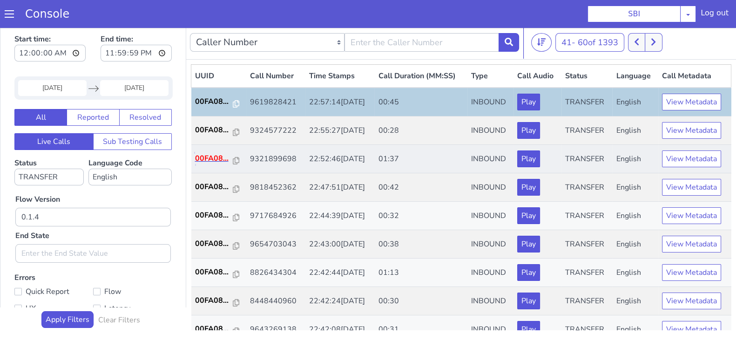
click at [210, 157] on p "00FA08..." at bounding box center [214, 158] width 38 height 11
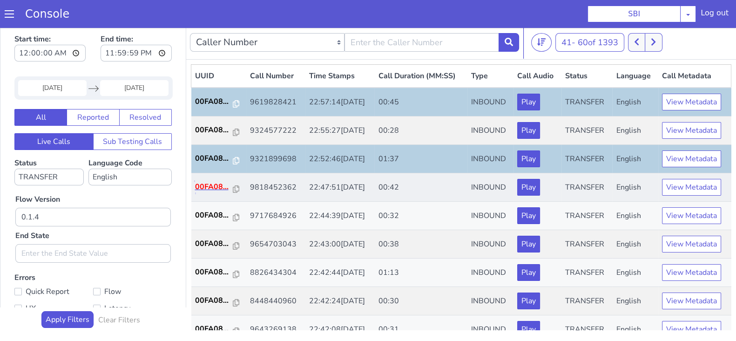
click at [204, 182] on p "00FA08..." at bounding box center [214, 186] width 38 height 11
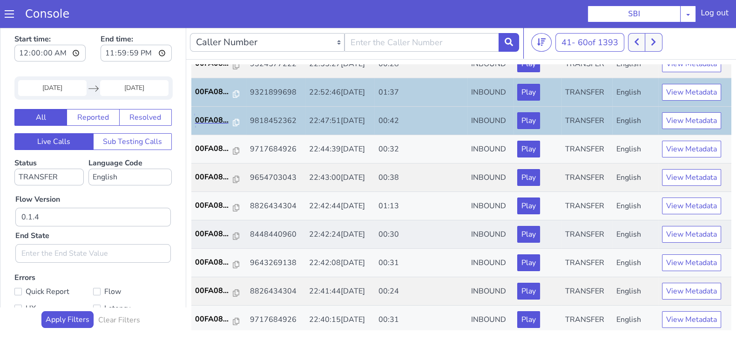
scroll to position [116, 0]
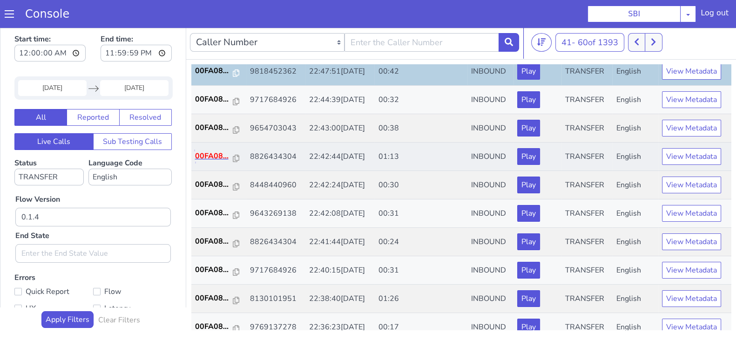
click at [202, 150] on p "00FA08..." at bounding box center [214, 155] width 38 height 11
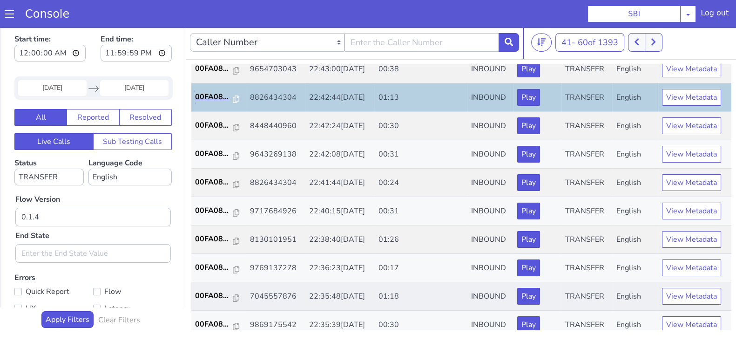
scroll to position [291, 0]
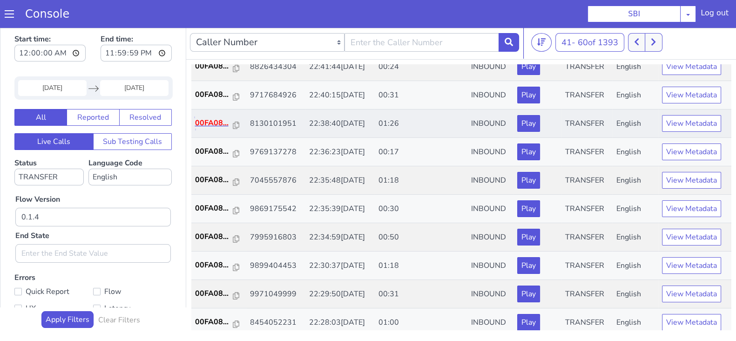
click at [204, 121] on p "00FA08..." at bounding box center [214, 122] width 38 height 11
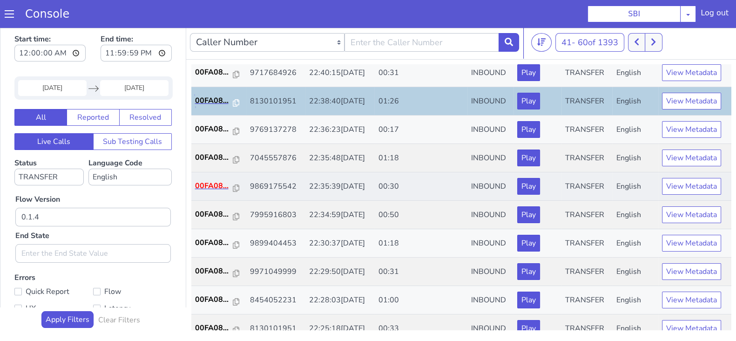
scroll to position [323, 0]
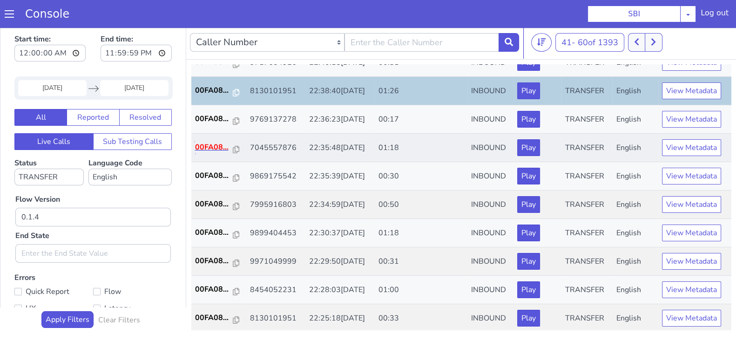
click at [214, 142] on p "00FA08..." at bounding box center [214, 146] width 38 height 11
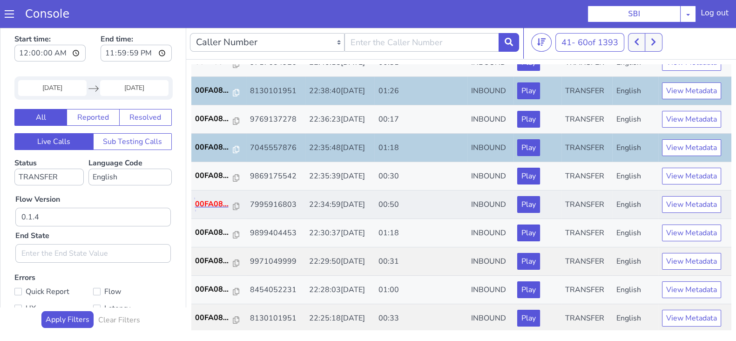
click at [207, 198] on p "00FA08..." at bounding box center [214, 203] width 38 height 11
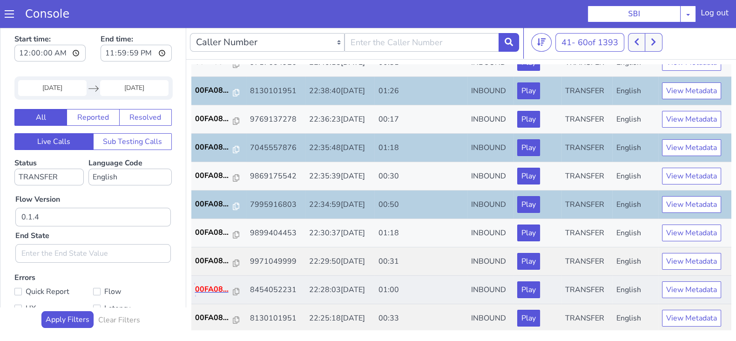
click at [214, 284] on p "00FA08..." at bounding box center [214, 288] width 38 height 11
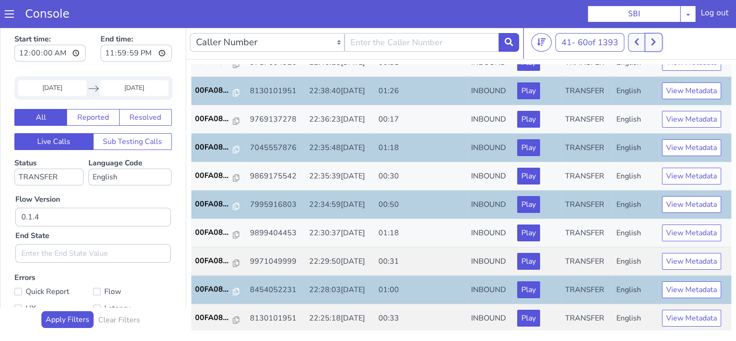
click at [655, 38] on icon at bounding box center [653, 42] width 5 height 8
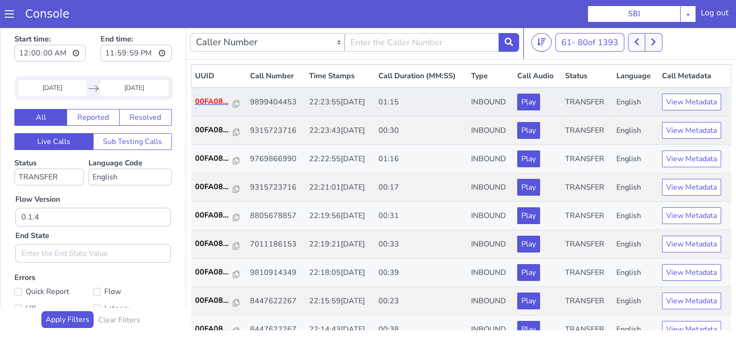
click at [214, 101] on p "00FA08..." at bounding box center [214, 101] width 38 height 11
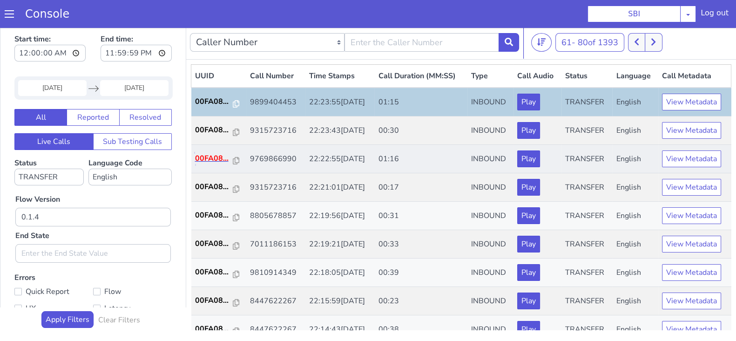
click at [213, 154] on p "00FA08..." at bounding box center [214, 158] width 38 height 11
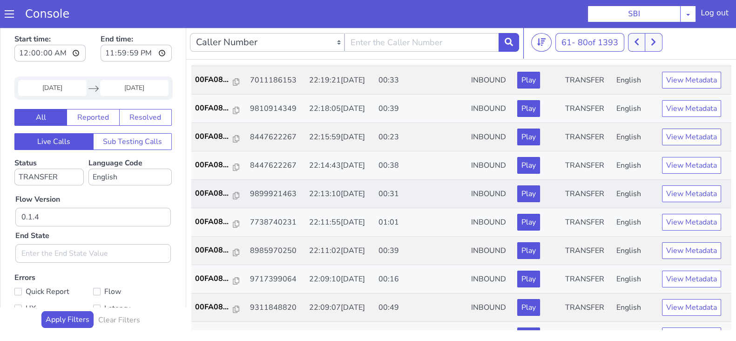
scroll to position [174, 0]
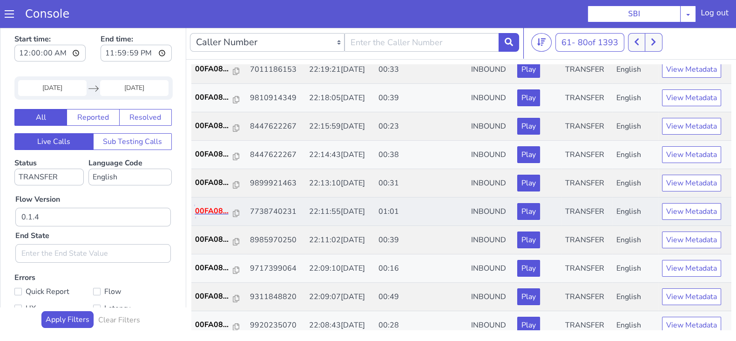
click at [210, 206] on p "00FA08..." at bounding box center [214, 210] width 38 height 11
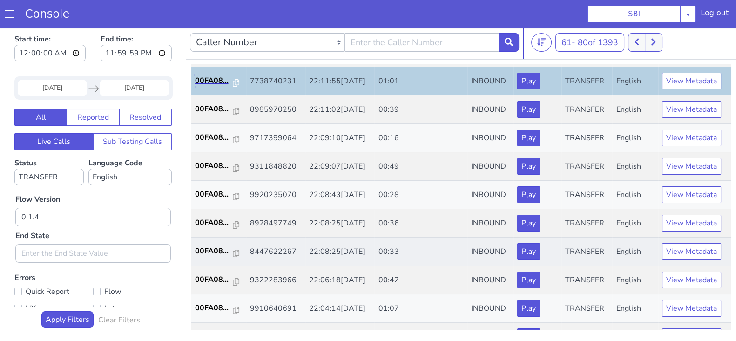
scroll to position [323, 0]
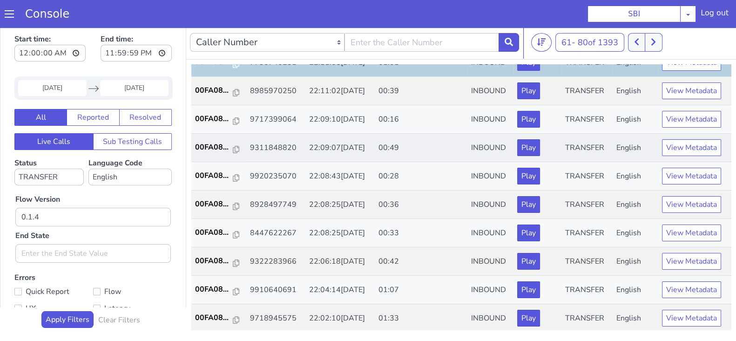
click at [220, 137] on td "00FA08..." at bounding box center [218, 148] width 55 height 28
click at [206, 142] on p "00FA08..." at bounding box center [214, 146] width 38 height 11
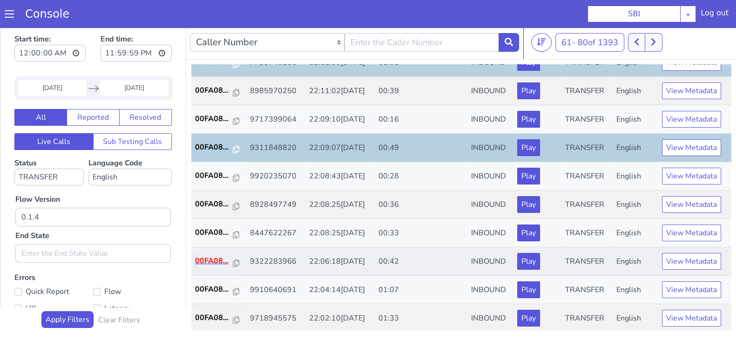
click at [207, 257] on p "00FA08..." at bounding box center [214, 260] width 38 height 11
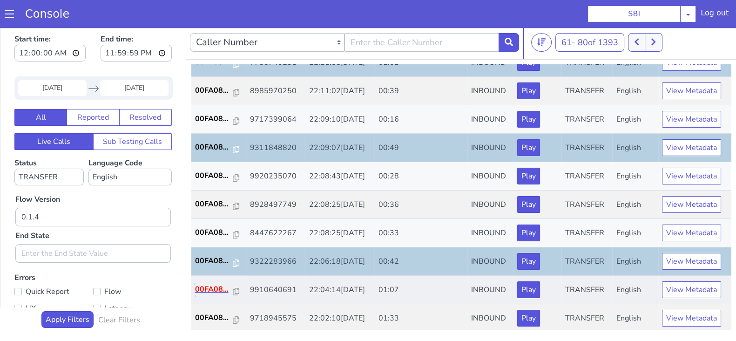
click at [218, 285] on p "00FA08..." at bounding box center [214, 288] width 38 height 11
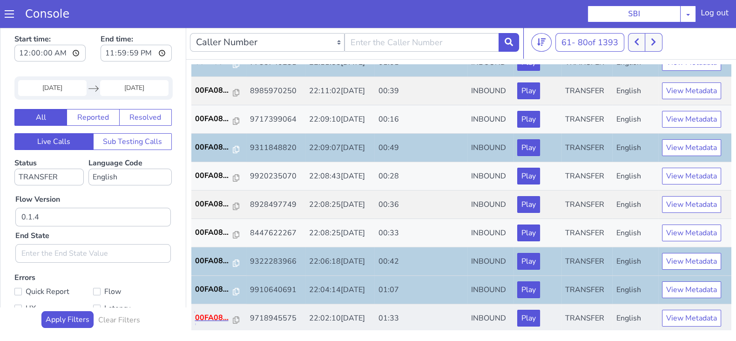
click at [214, 315] on p "00FA08..." at bounding box center [214, 317] width 38 height 11
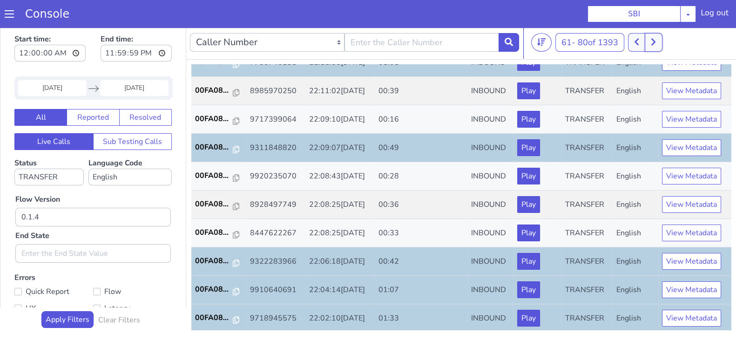
click at [658, 39] on button at bounding box center [652, 42] width 17 height 19
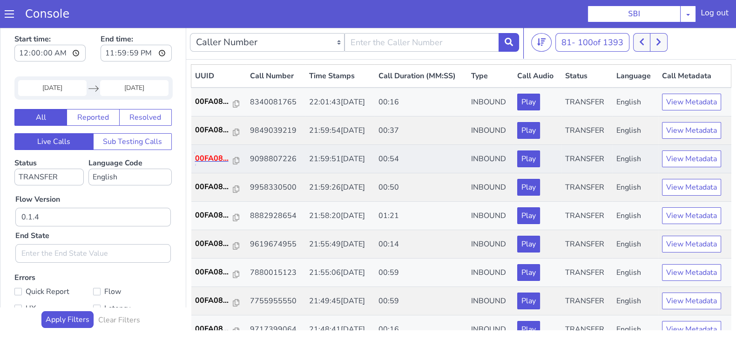
click at [205, 158] on p "00FA08..." at bounding box center [214, 158] width 38 height 11
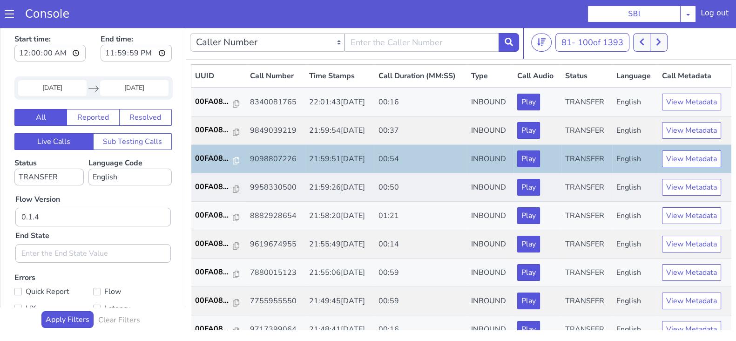
click at [214, 177] on td "00FA08..." at bounding box center [218, 187] width 55 height 28
click at [214, 183] on p "00FA08..." at bounding box center [214, 186] width 38 height 11
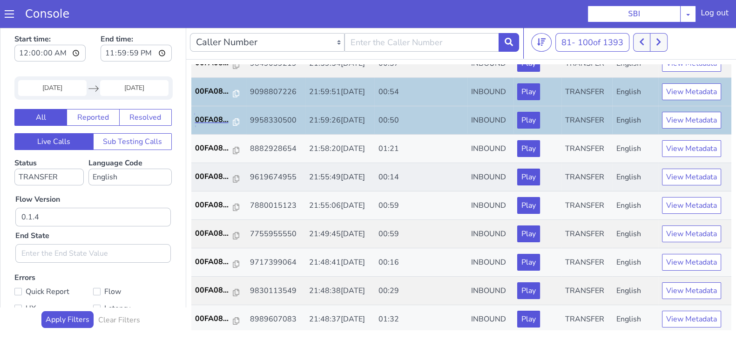
scroll to position [116, 0]
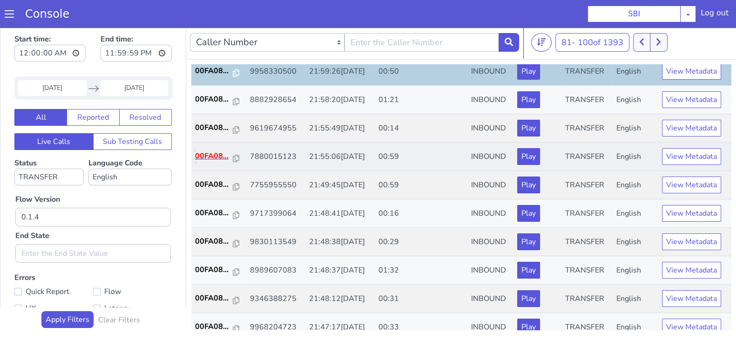
click at [211, 152] on p "00FA08..." at bounding box center [214, 155] width 38 height 11
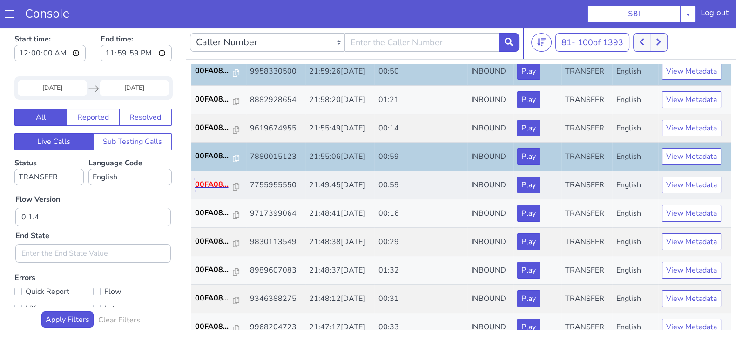
click at [210, 179] on p "00FA08..." at bounding box center [214, 184] width 38 height 11
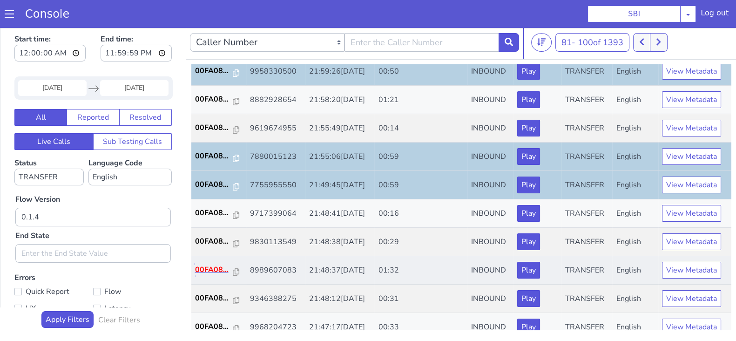
click at [212, 271] on p "00FA08..." at bounding box center [214, 269] width 38 height 11
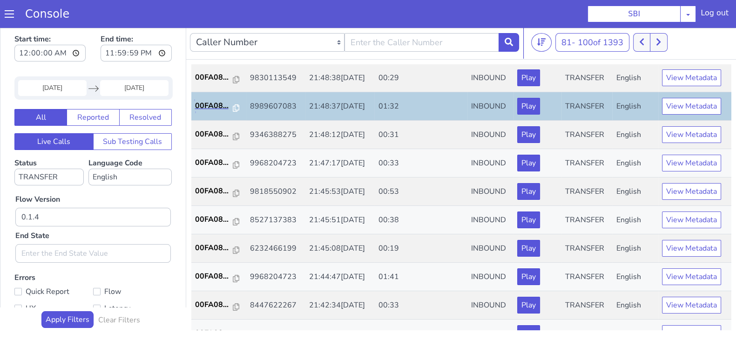
scroll to position [291, 0]
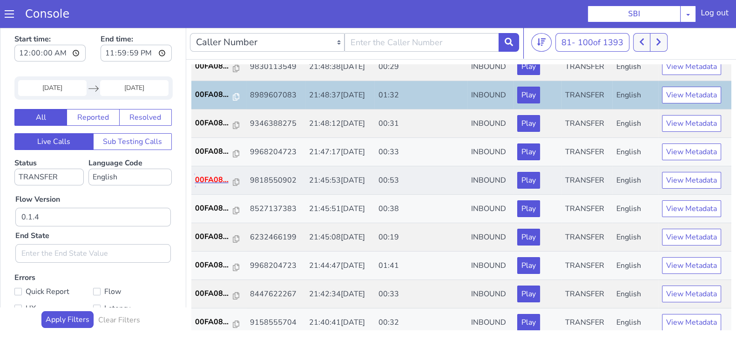
click at [208, 176] on p "00FA08..." at bounding box center [214, 179] width 38 height 11
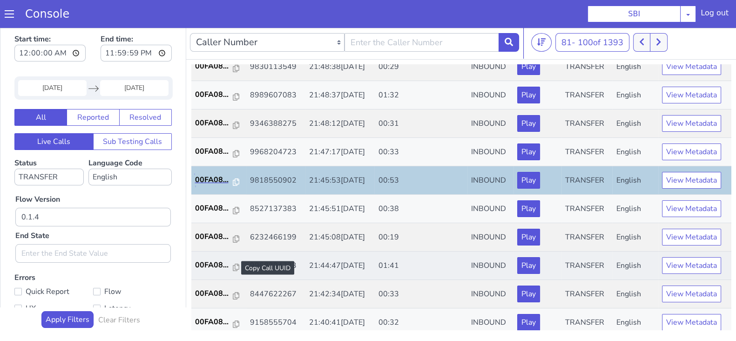
scroll to position [323, 0]
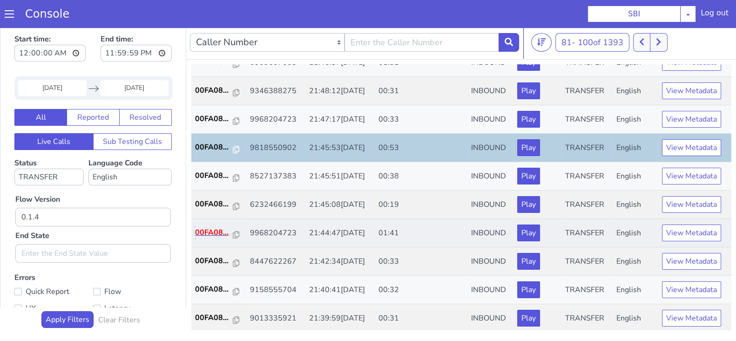
click at [209, 234] on p "00FA08..." at bounding box center [214, 232] width 38 height 11
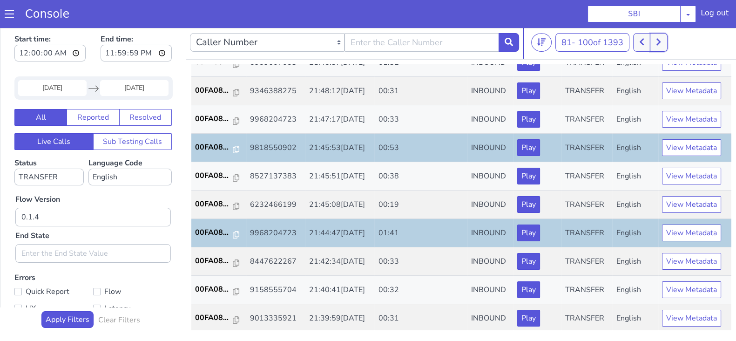
click at [661, 42] on icon at bounding box center [658, 42] width 5 height 8
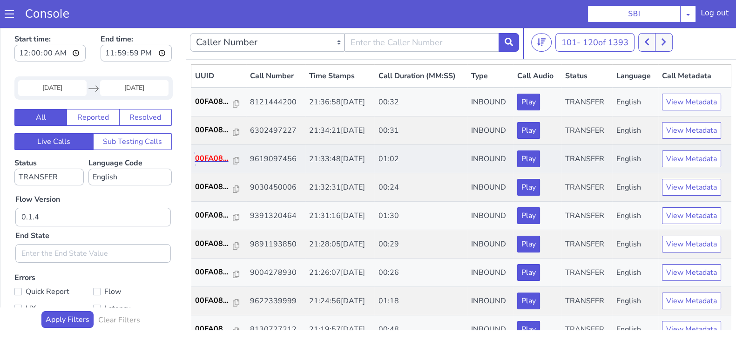
click at [212, 161] on p "00FA08..." at bounding box center [214, 158] width 38 height 11
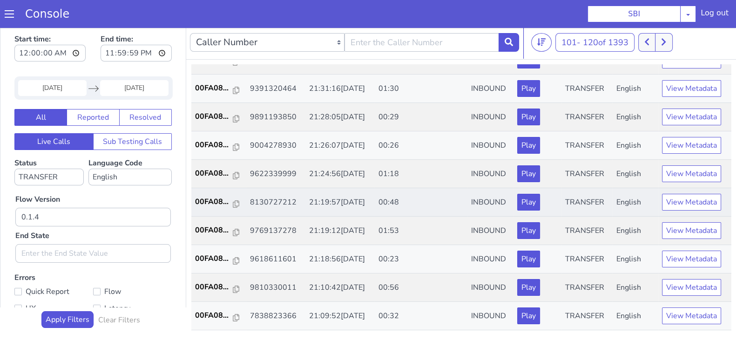
scroll to position [116, 0]
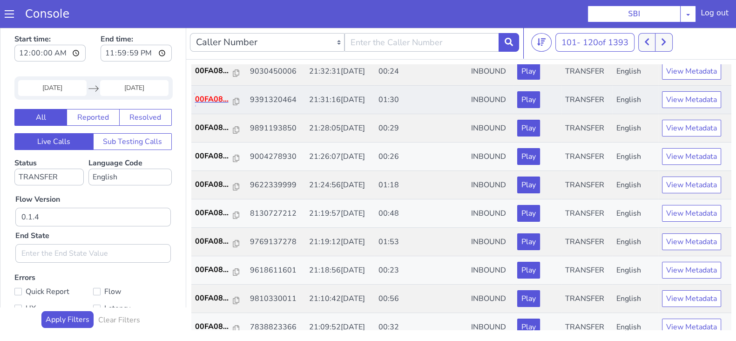
click at [214, 94] on p "00FA08..." at bounding box center [214, 99] width 38 height 11
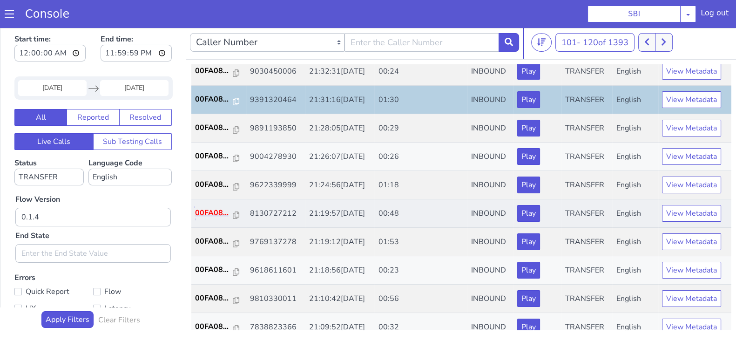
click at [216, 212] on p "00FA08..." at bounding box center [214, 212] width 38 height 11
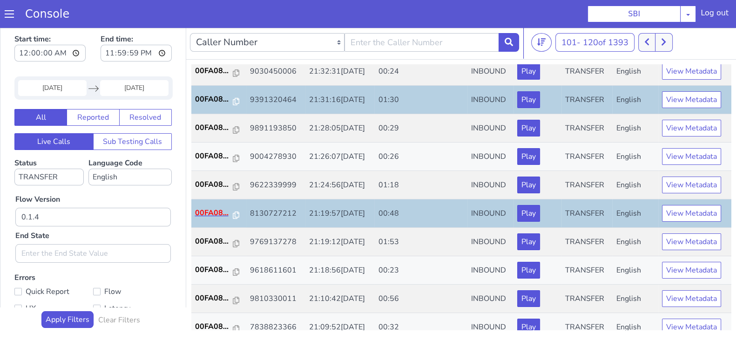
click at [210, 205] on td "00FA08..." at bounding box center [218, 213] width 55 height 28
click at [212, 215] on p "00FA08..." at bounding box center [214, 212] width 38 height 11
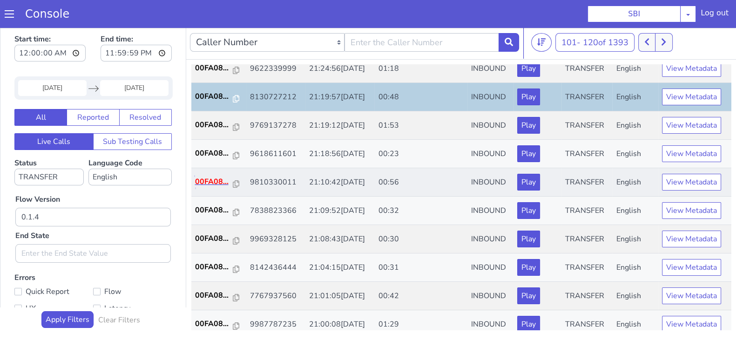
click at [217, 178] on p "00FA08..." at bounding box center [214, 181] width 38 height 11
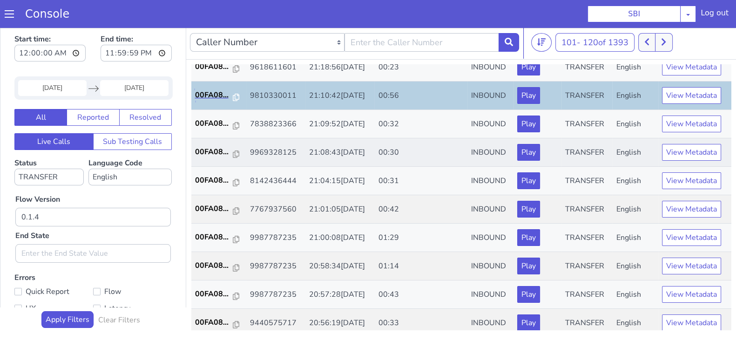
scroll to position [323, 0]
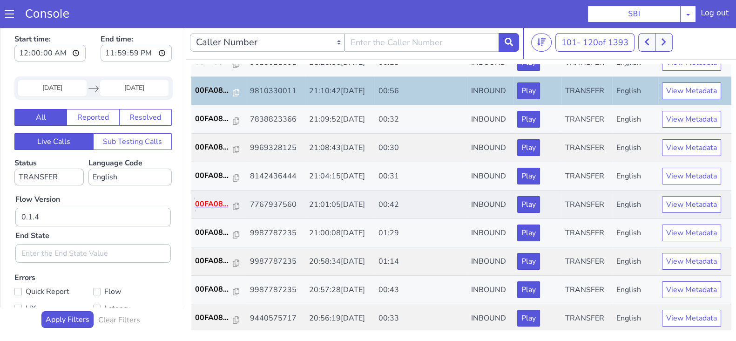
click at [207, 198] on p "00FA08..." at bounding box center [214, 203] width 38 height 11
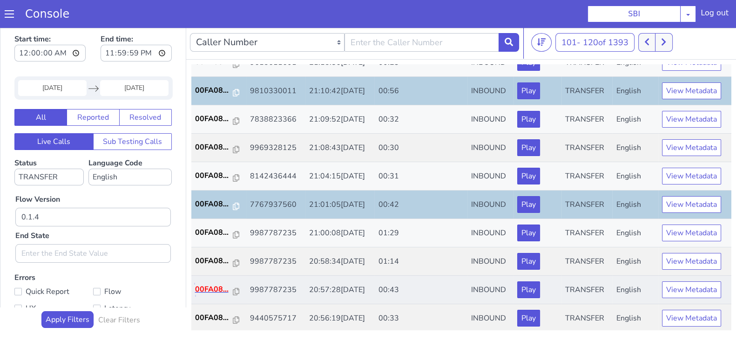
click at [199, 286] on p "00FA08..." at bounding box center [214, 288] width 38 height 11
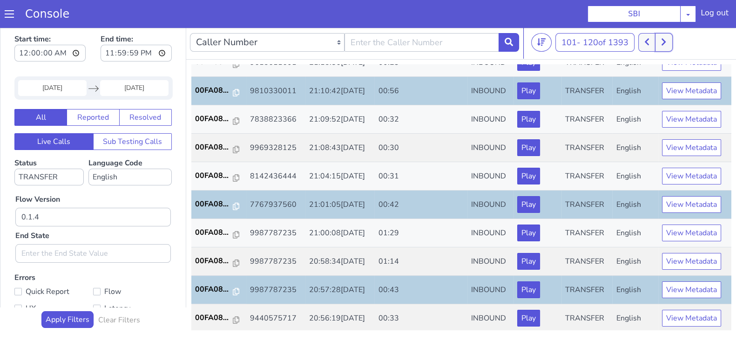
click at [662, 43] on button at bounding box center [663, 42] width 17 height 19
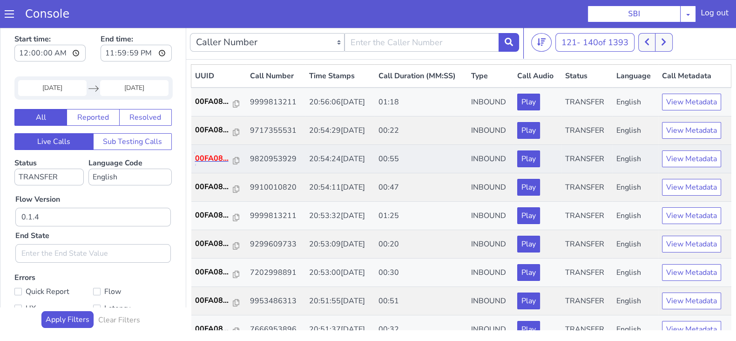
click at [206, 161] on p "00FA08..." at bounding box center [214, 158] width 38 height 11
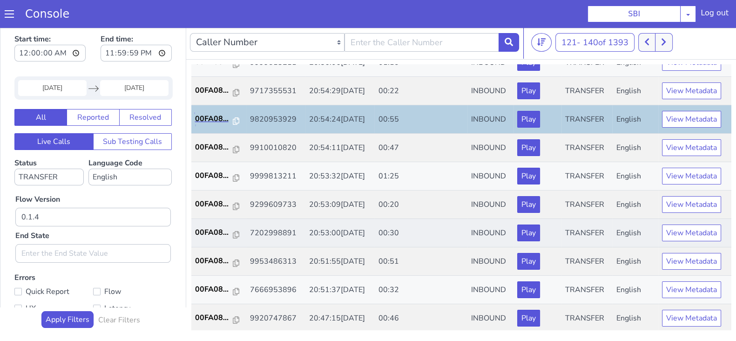
scroll to position [58, 0]
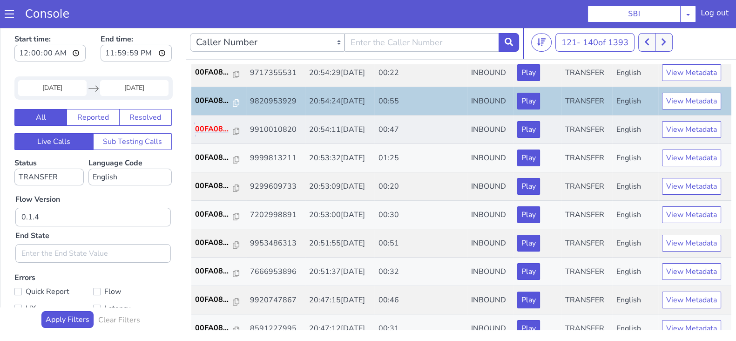
click at [198, 125] on p "00FA08..." at bounding box center [214, 128] width 38 height 11
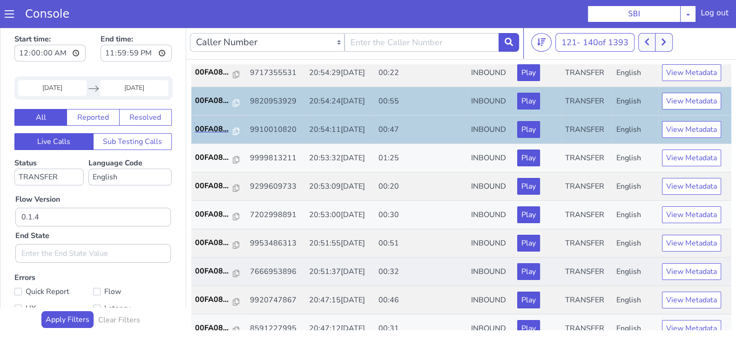
scroll to position [116, 0]
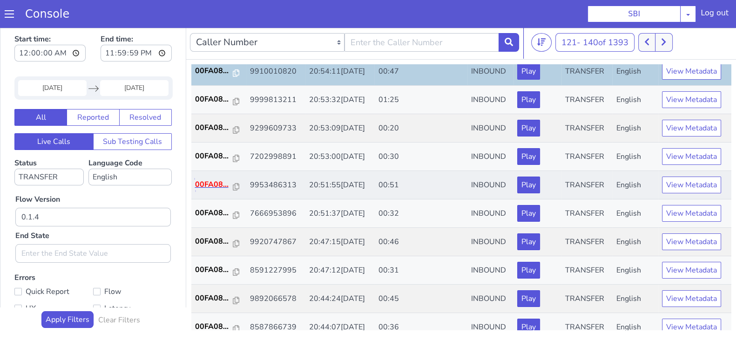
click at [209, 180] on p "00FA08..." at bounding box center [214, 184] width 38 height 11
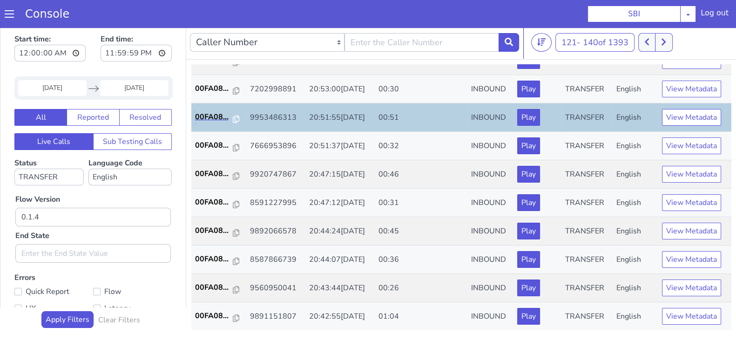
scroll to position [149, 0]
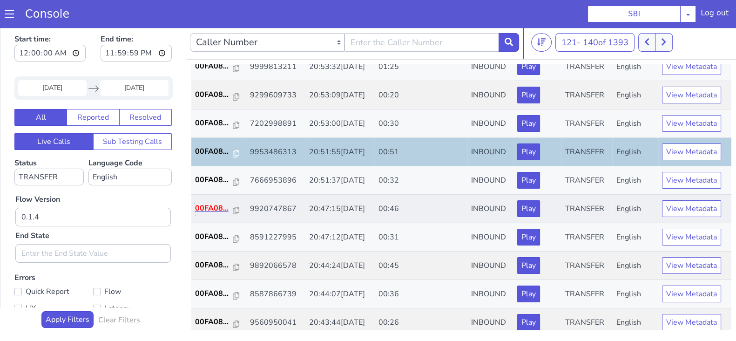
click at [207, 210] on p "00FA08..." at bounding box center [214, 207] width 38 height 11
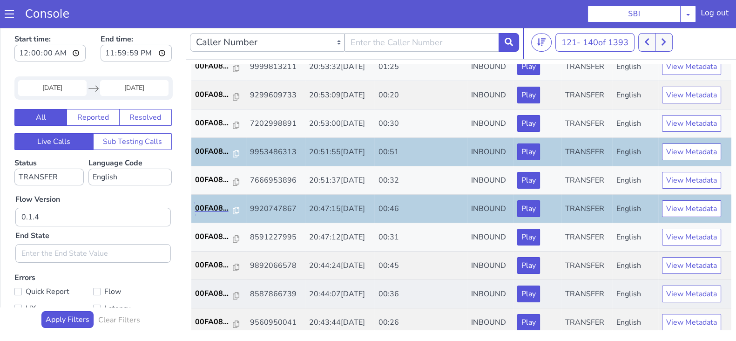
scroll to position [265, 0]
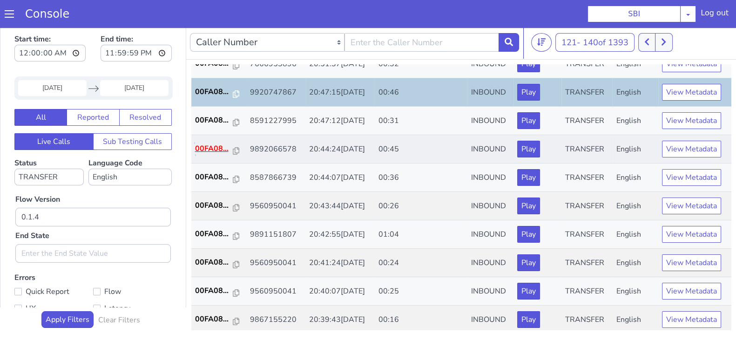
click at [216, 143] on p "00FA08..." at bounding box center [214, 148] width 38 height 11
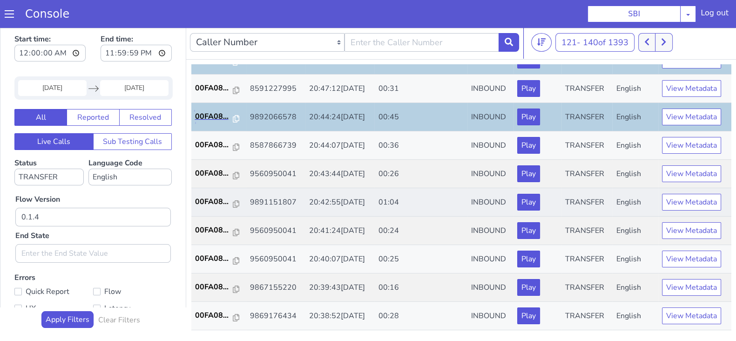
scroll to position [323, 0]
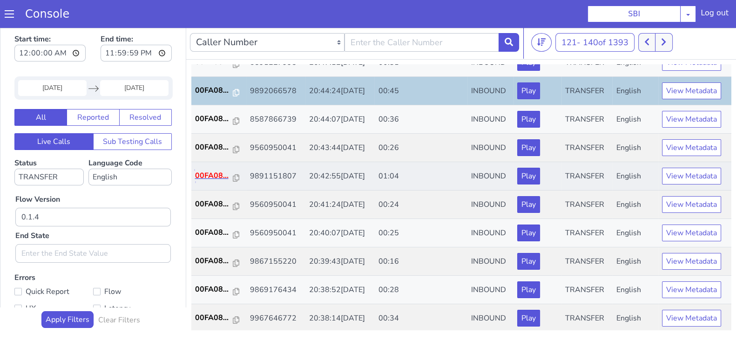
click at [212, 176] on p "00FA08..." at bounding box center [214, 175] width 38 height 11
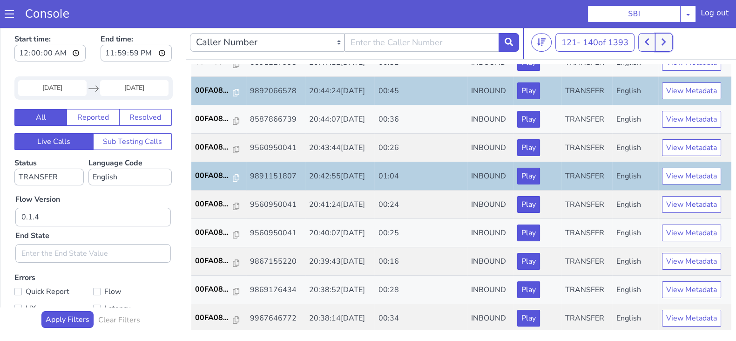
click at [664, 43] on icon at bounding box center [663, 42] width 4 height 7
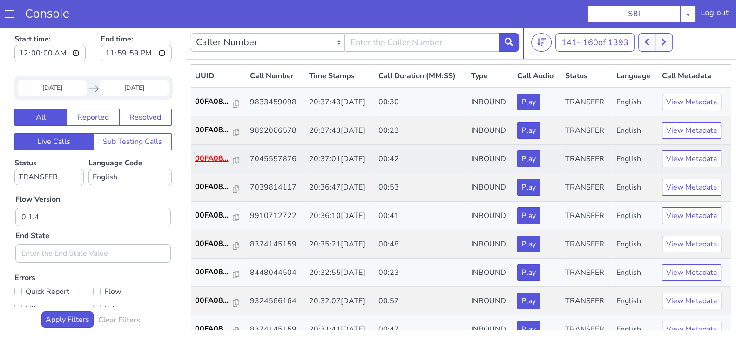
click at [208, 159] on p "00FA08..." at bounding box center [214, 158] width 38 height 11
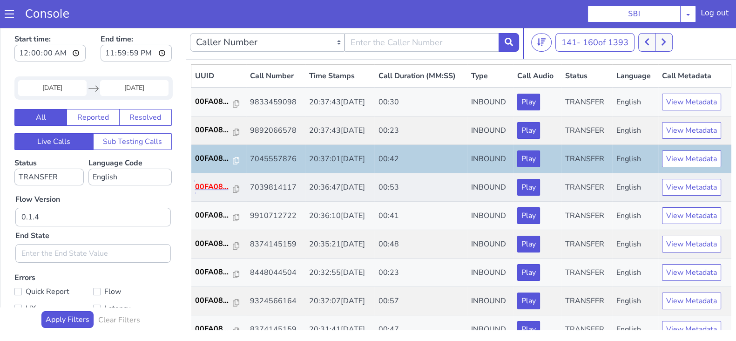
click at [216, 183] on p "00FA08..." at bounding box center [214, 186] width 38 height 11
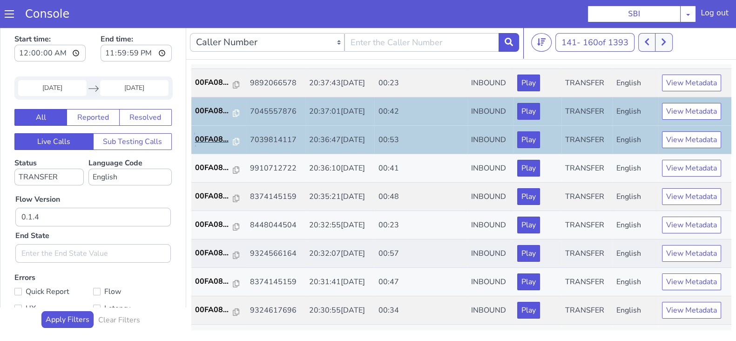
scroll to position [58, 0]
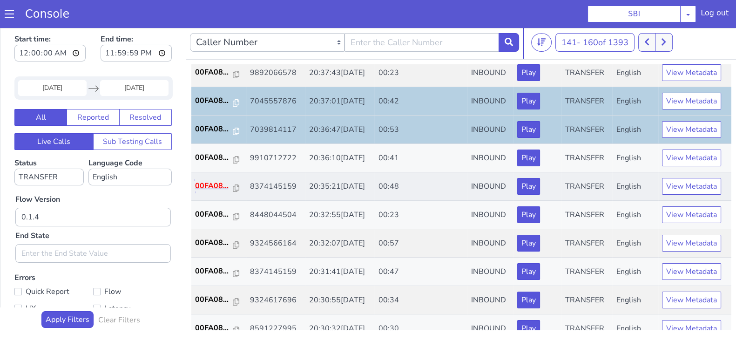
click at [203, 182] on p "00FA08..." at bounding box center [214, 185] width 38 height 11
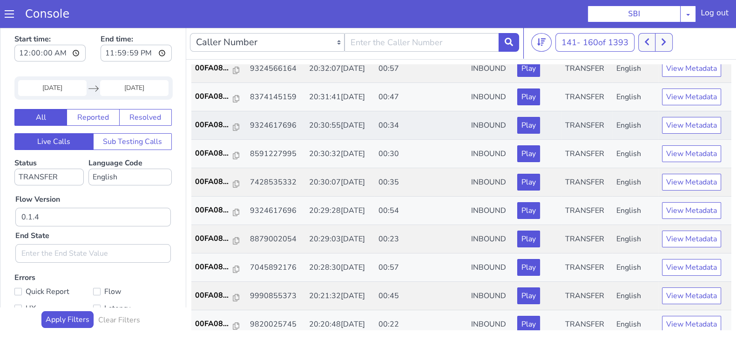
scroll to position [174, 0]
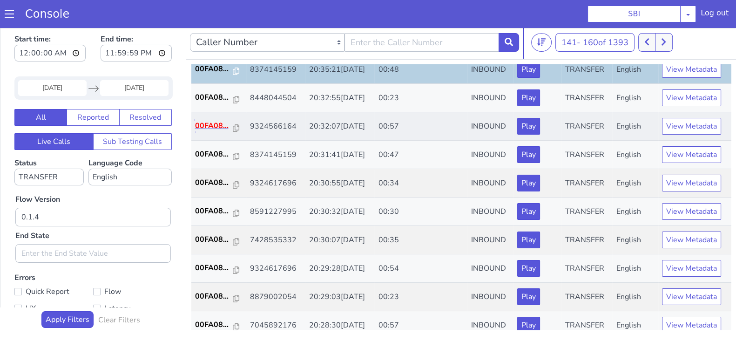
click at [210, 127] on p "00FA08..." at bounding box center [214, 125] width 38 height 11
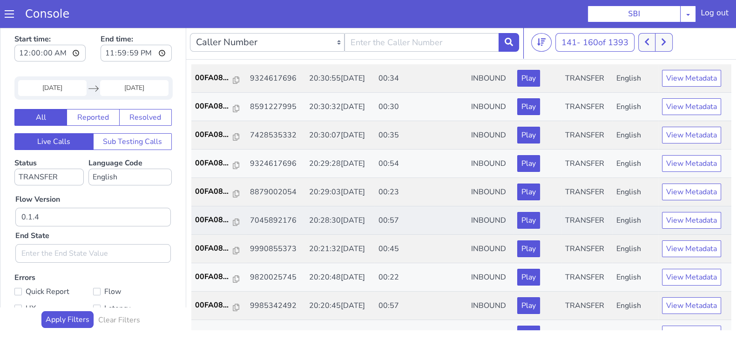
scroll to position [291, 0]
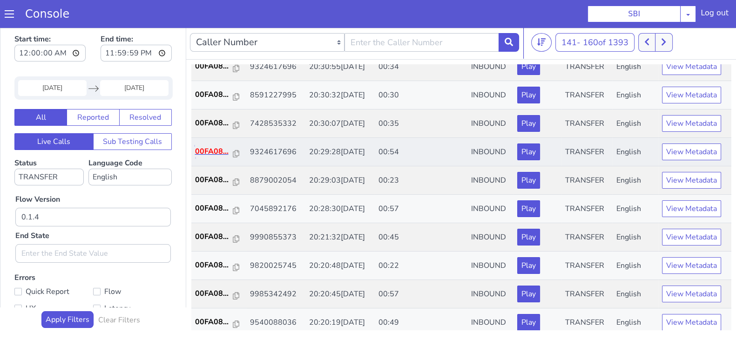
click at [219, 147] on p "00FA08..." at bounding box center [214, 151] width 38 height 11
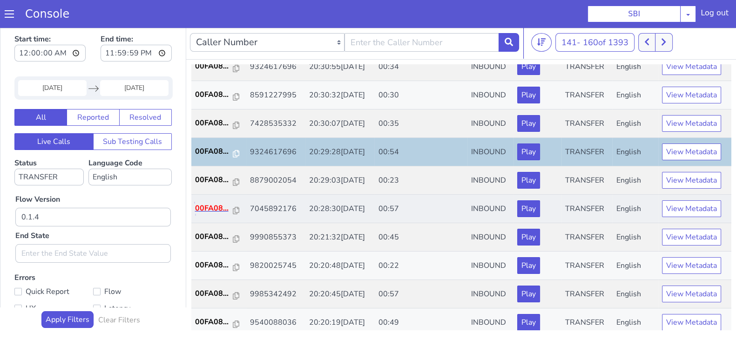
click at [213, 205] on p "00FA08..." at bounding box center [214, 207] width 38 height 11
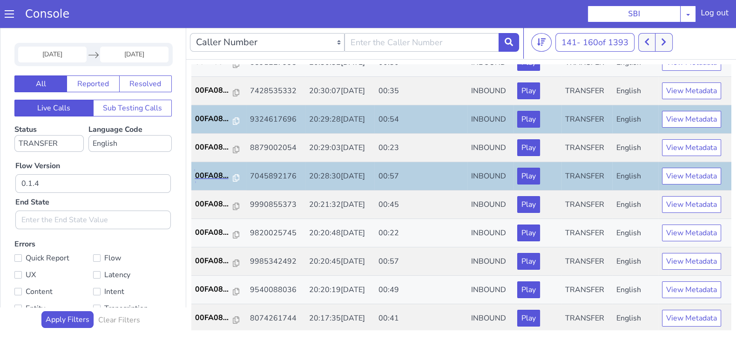
scroll to position [60, 0]
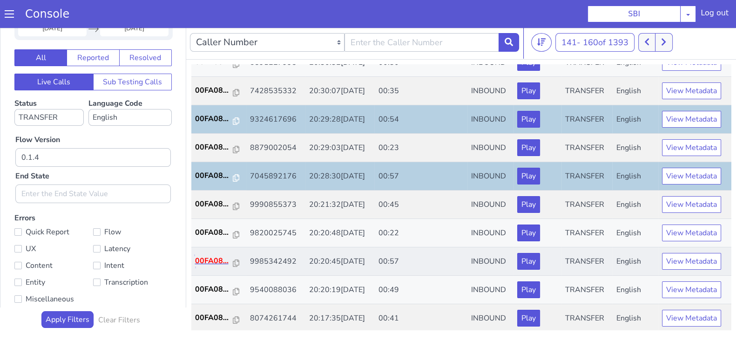
click at [211, 260] on p "00FA08..." at bounding box center [214, 260] width 38 height 11
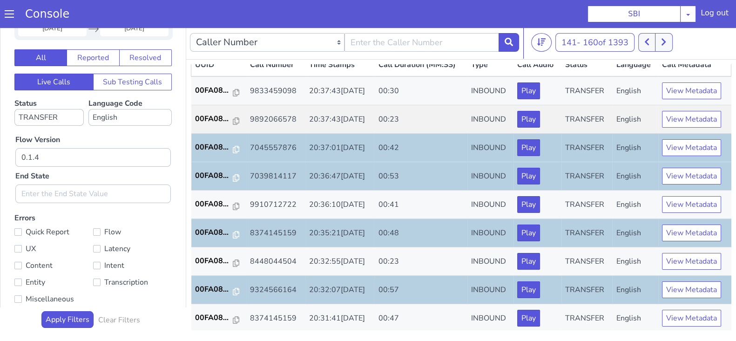
scroll to position [0, 0]
